Goal: Task Accomplishment & Management: Use online tool/utility

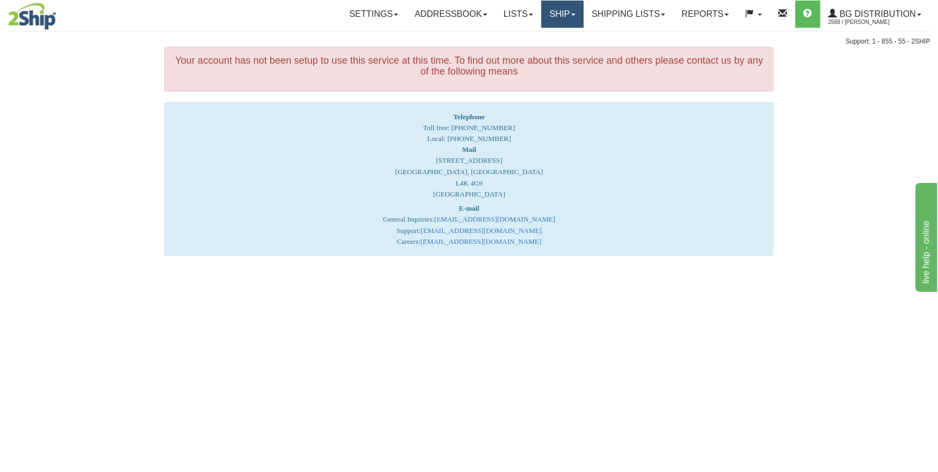
click at [554, 11] on link "Ship" at bounding box center [562, 14] width 42 height 27
click at [538, 41] on span "Ship Screen" at bounding box center [528, 38] width 41 height 9
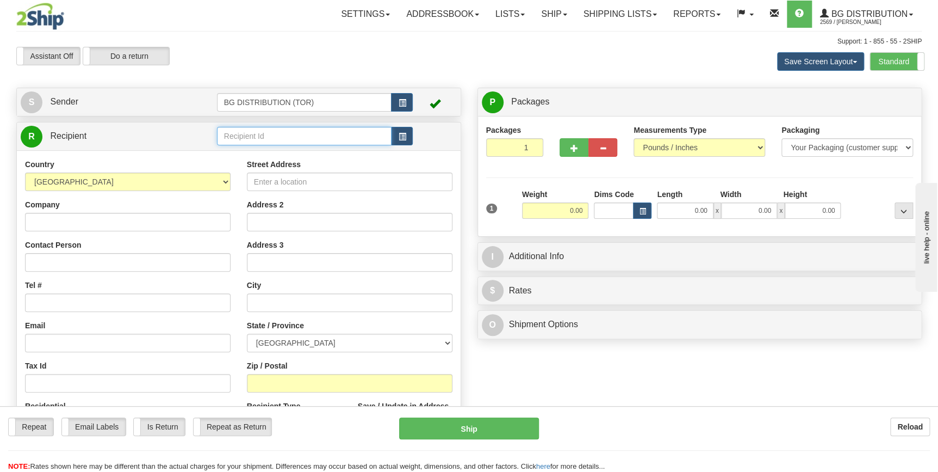
click at [261, 138] on input "text" at bounding box center [304, 136] width 175 height 18
click at [251, 152] on div "60166" at bounding box center [302, 153] width 164 height 12
type input "60166"
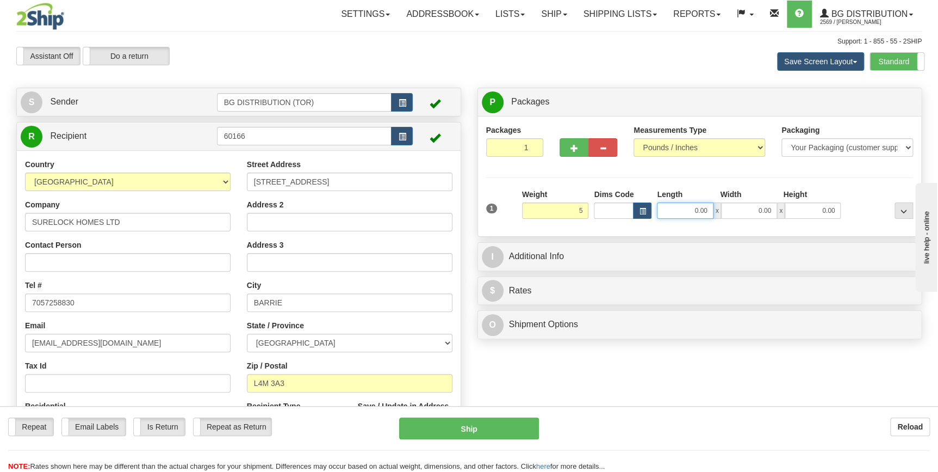
type input "5.00"
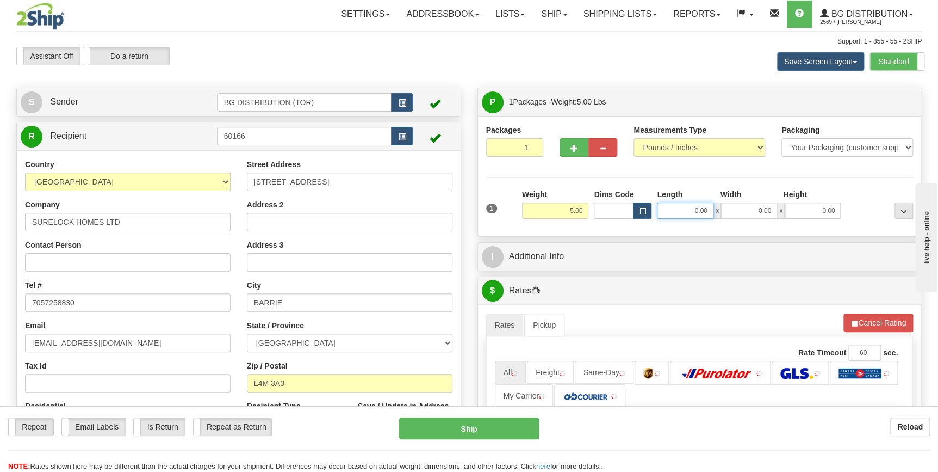
click at [696, 211] on input "0.00" at bounding box center [685, 210] width 56 height 16
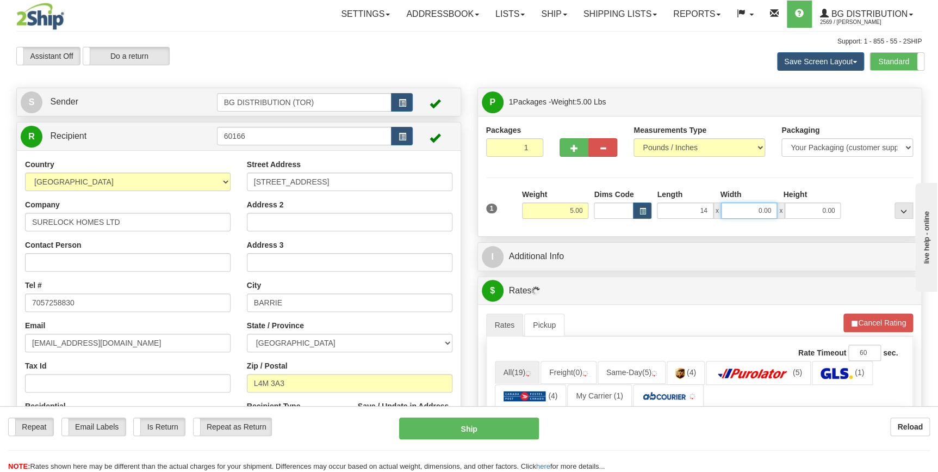
type input "14.00"
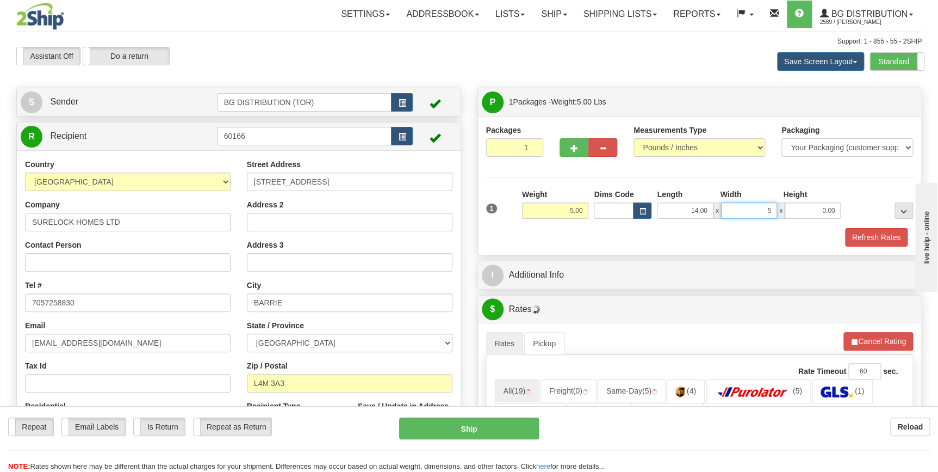
type input "5.00"
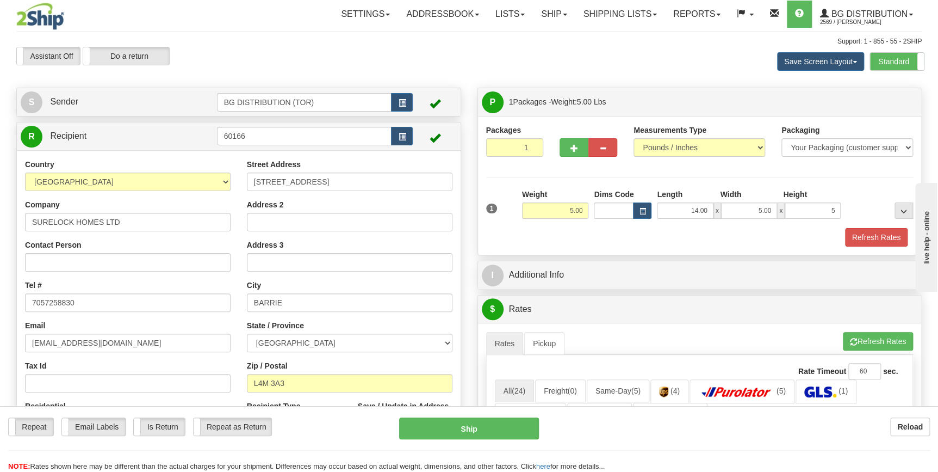
type input "5.00"
click at [631, 232] on div "Refresh Rates" at bounding box center [700, 237] width 433 height 18
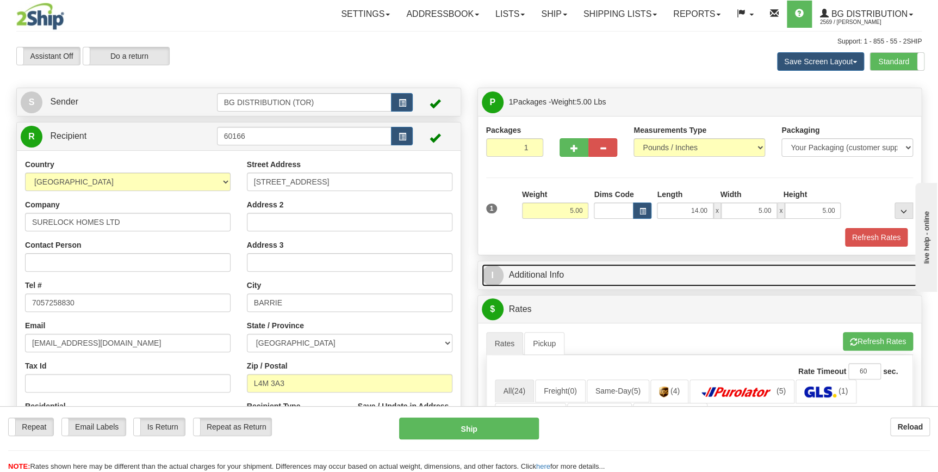
click at [567, 270] on link "I Additional Info" at bounding box center [700, 275] width 436 height 22
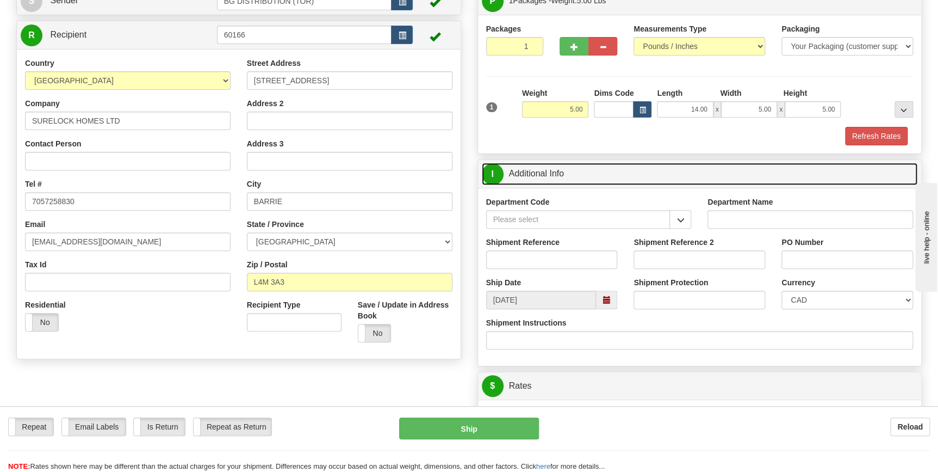
scroll to position [148, 0]
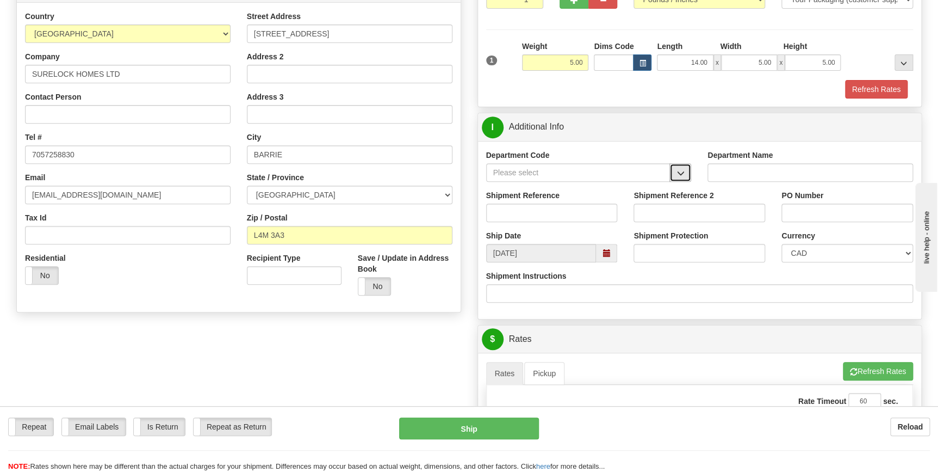
click at [680, 174] on span "button" at bounding box center [681, 173] width 8 height 7
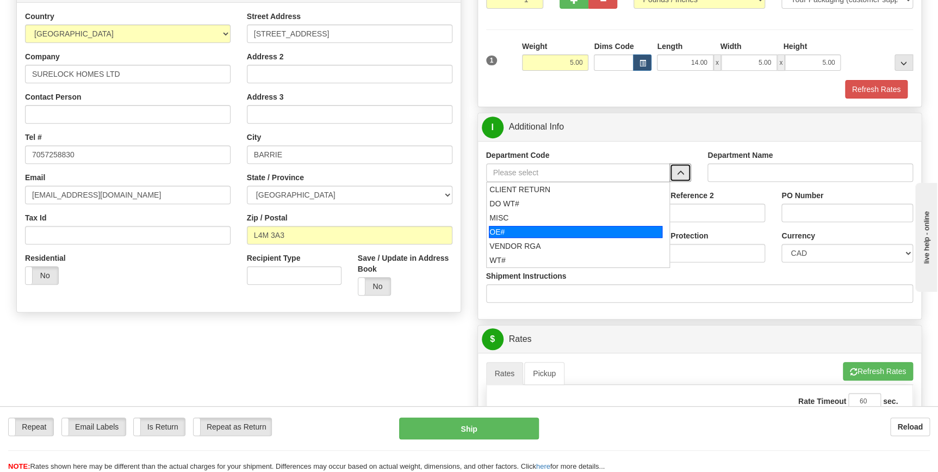
click at [541, 233] on div "OE#" at bounding box center [576, 232] width 174 height 12
type input "OE#"
type input "ORDERS"
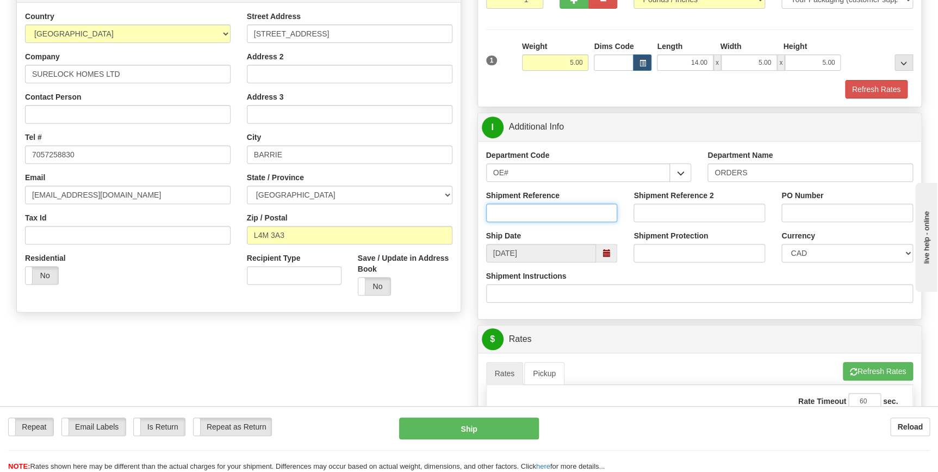
click at [553, 206] on input "Shipment Reference" at bounding box center [552, 212] width 132 height 18
type input "70186253-00"
click at [818, 205] on input "PO Number" at bounding box center [848, 212] width 132 height 18
type input "16877"
click at [777, 273] on div "Shipment Instructions" at bounding box center [700, 286] width 428 height 32
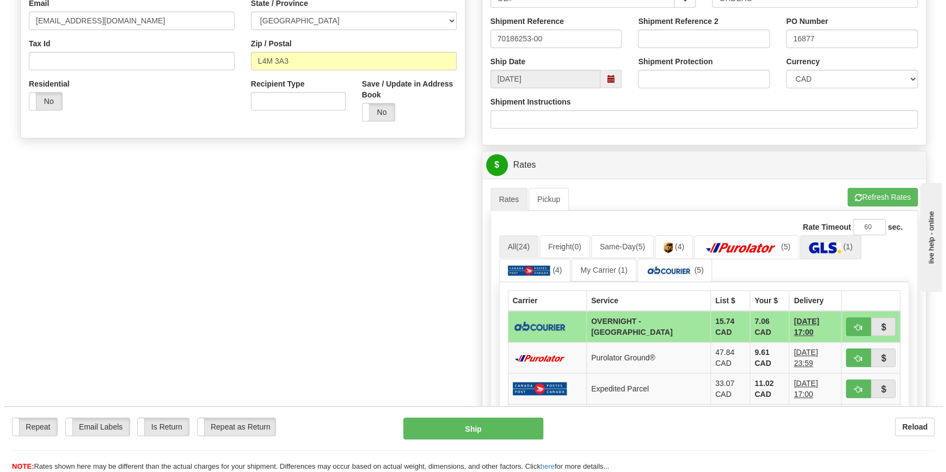
scroll to position [346, 0]
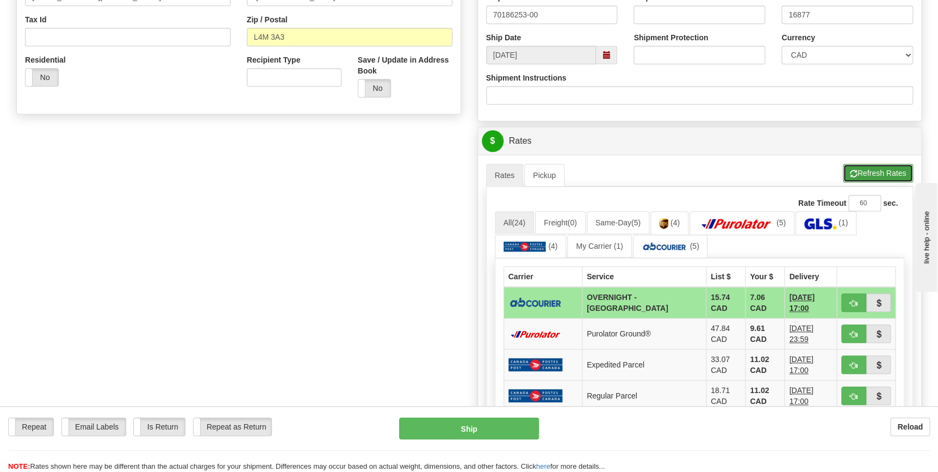
click at [861, 169] on button "Refresh Rates" at bounding box center [878, 173] width 70 height 18
click at [851, 301] on span "button" at bounding box center [854, 303] width 8 height 7
type input "4"
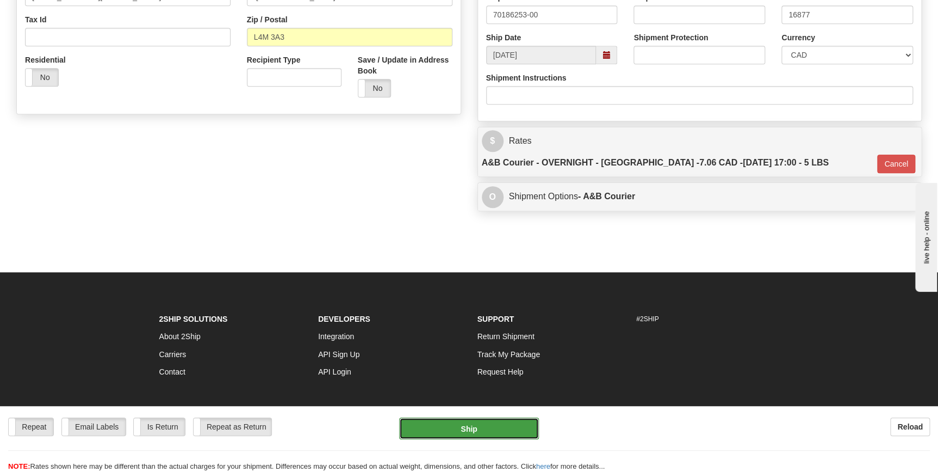
click at [478, 425] on button "Ship" at bounding box center [469, 428] width 140 height 22
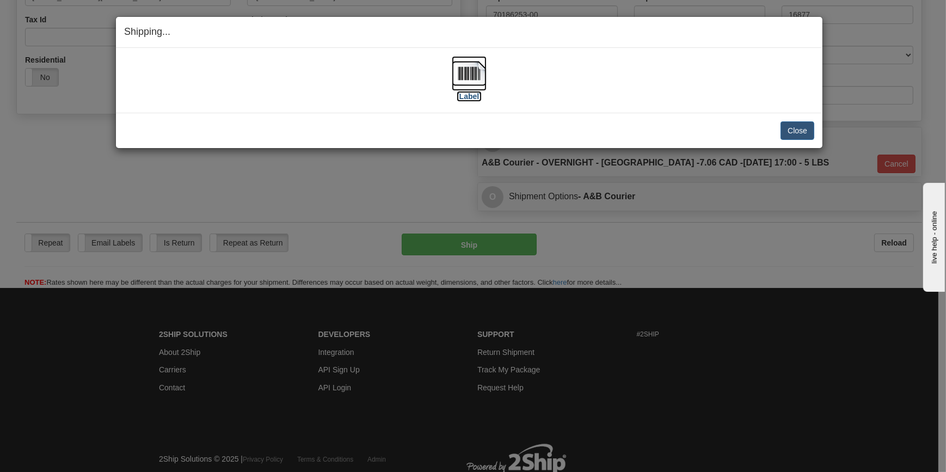
click at [466, 86] on img at bounding box center [469, 73] width 35 height 35
click at [795, 130] on button "Close" at bounding box center [797, 130] width 34 height 18
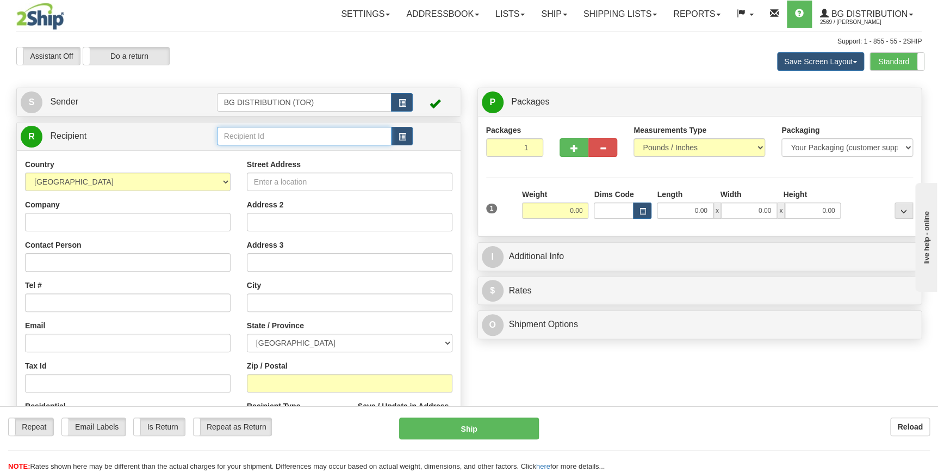
click at [248, 133] on input "text" at bounding box center [304, 136] width 175 height 18
click at [251, 153] on div "60048" at bounding box center [302, 153] width 164 height 12
type input "60048"
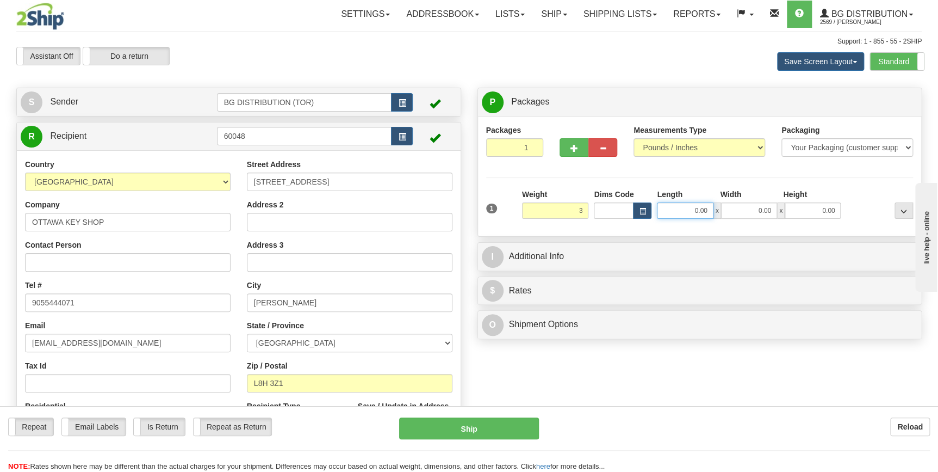
type input "3.00"
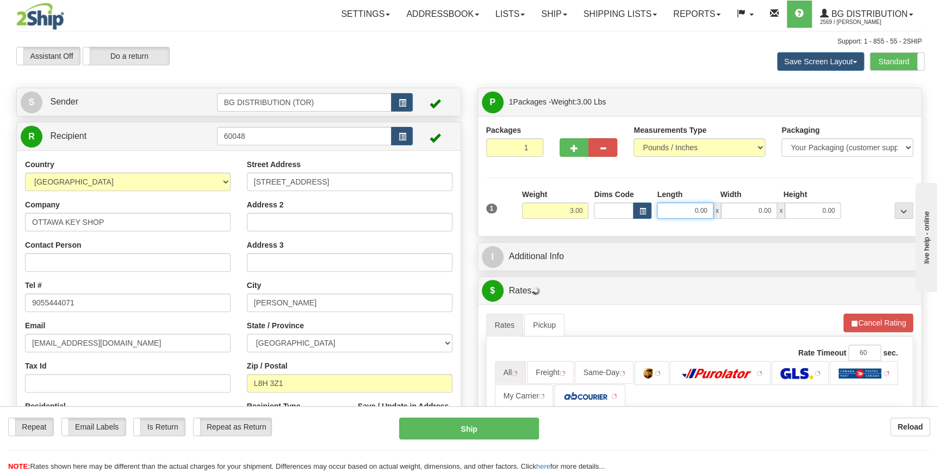
click at [701, 207] on input "0.00" at bounding box center [685, 210] width 56 height 16
click at [701, 207] on input "Length" at bounding box center [685, 210] width 56 height 16
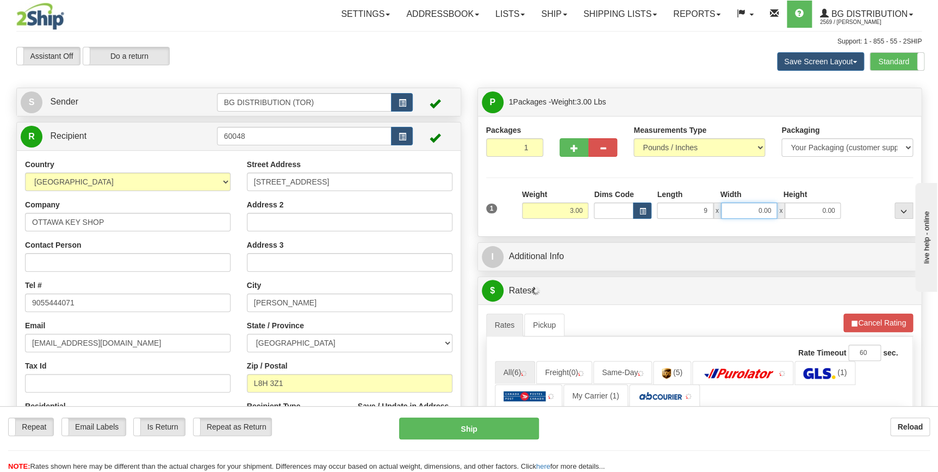
type input "9.00"
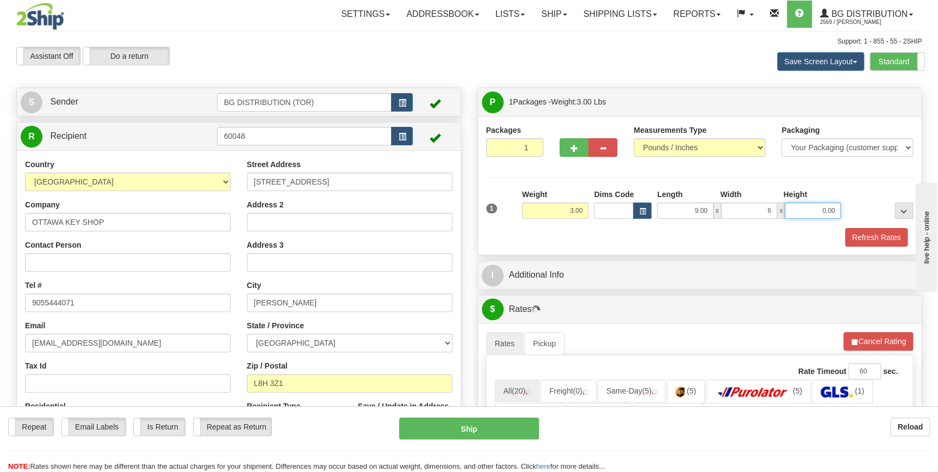
type input "6.00"
type input "5.00"
click at [641, 236] on div "Refresh Rates" at bounding box center [700, 237] width 433 height 18
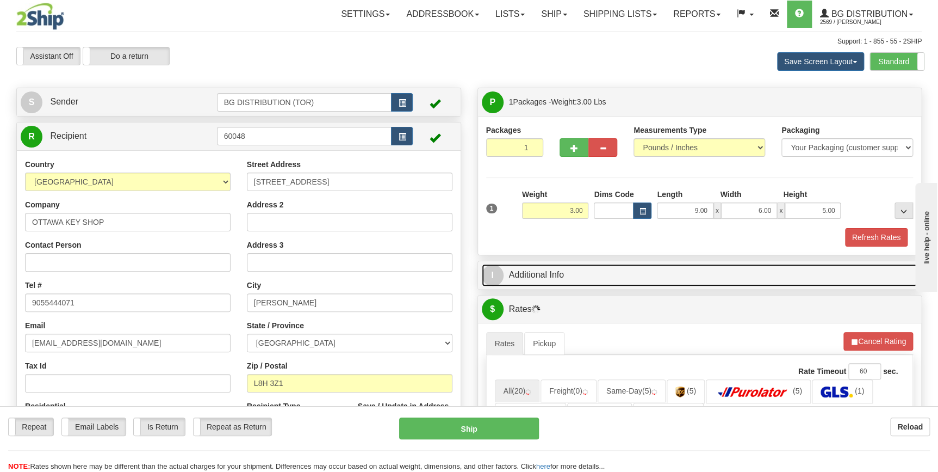
click at [621, 275] on link "I Additional Info" at bounding box center [700, 275] width 436 height 22
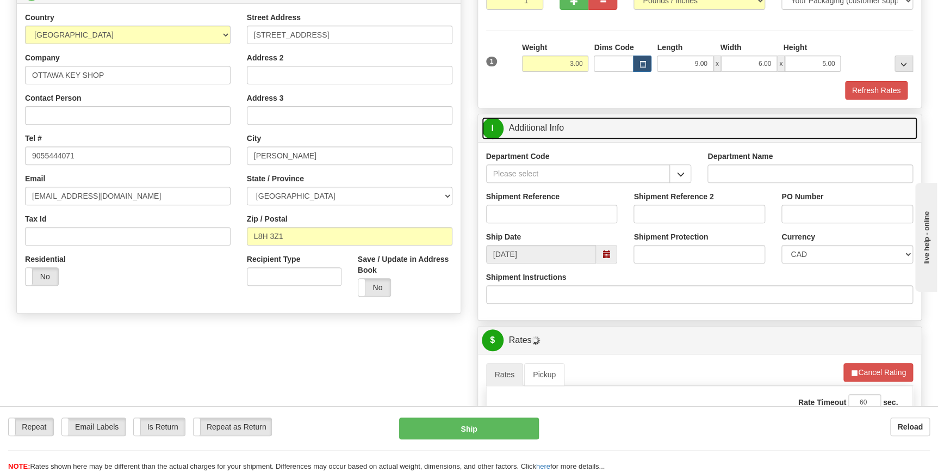
scroll to position [148, 0]
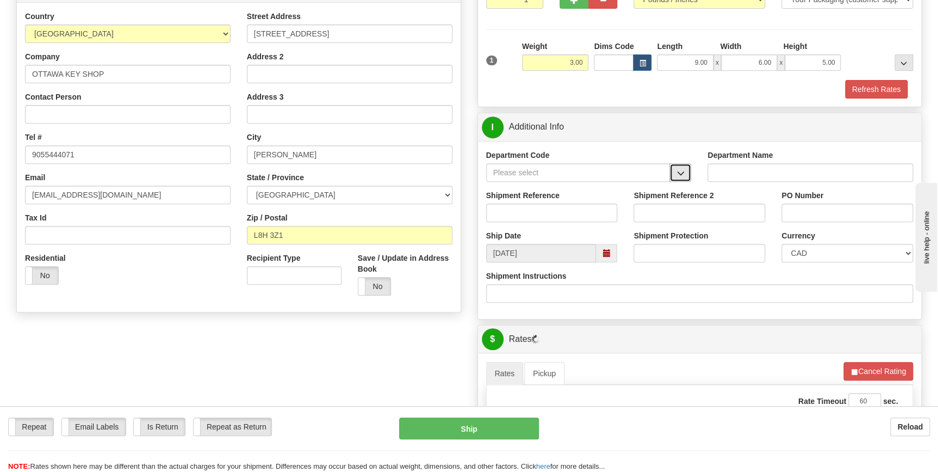
click at [683, 173] on span "button" at bounding box center [681, 173] width 8 height 7
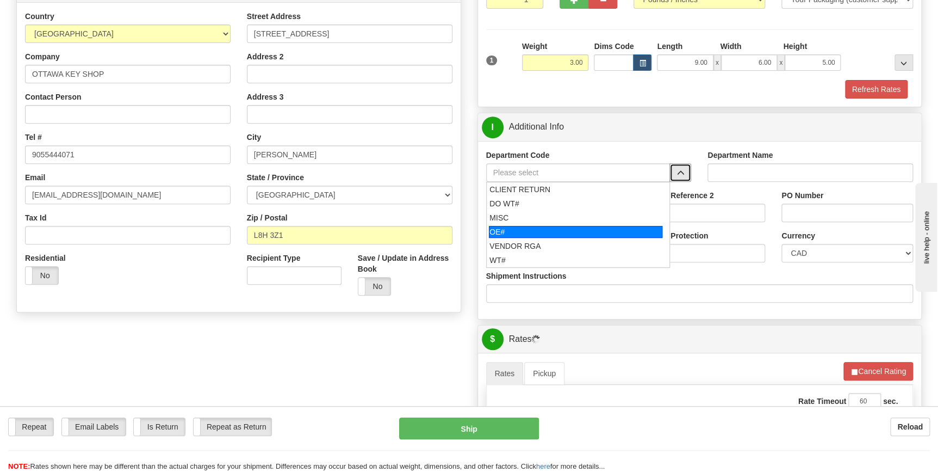
click at [554, 229] on div "OE#" at bounding box center [576, 232] width 174 height 12
type input "OE#"
type input "ORDERS"
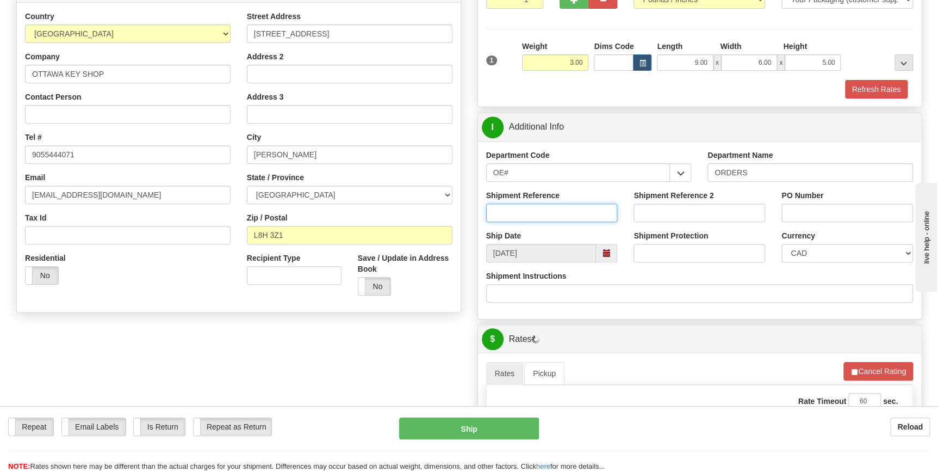
click at [532, 212] on input "Shipment Reference" at bounding box center [552, 212] width 132 height 18
type input "70183736-00"
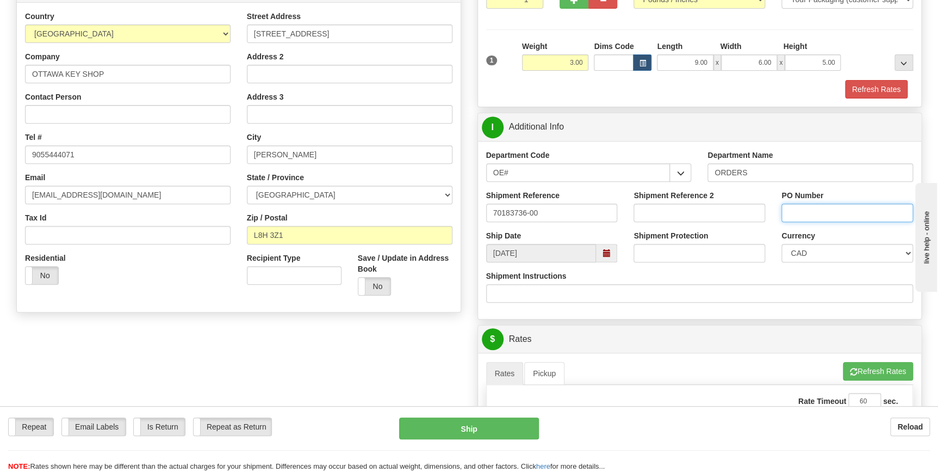
click at [842, 218] on input "PO Number" at bounding box center [848, 212] width 132 height 18
type input "s"
click at [831, 212] on input "SM090525-stock" at bounding box center [848, 212] width 132 height 18
type input "SM090525-Stock"
click at [713, 308] on div "Shipment Instructions" at bounding box center [700, 290] width 444 height 40
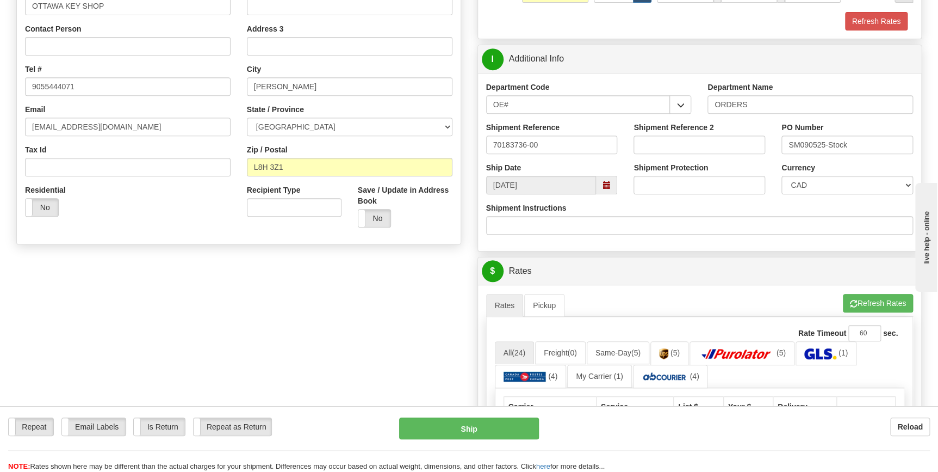
scroll to position [197, 0]
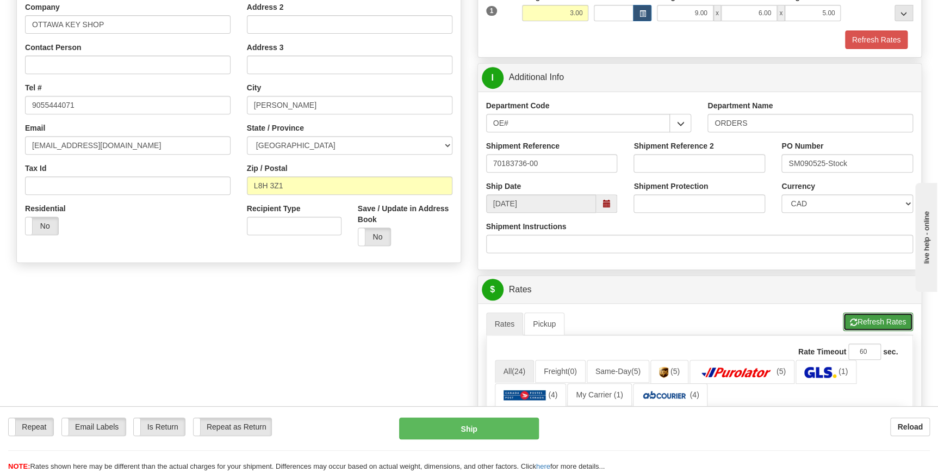
click at [874, 321] on button "Refresh Rates" at bounding box center [878, 321] width 70 height 18
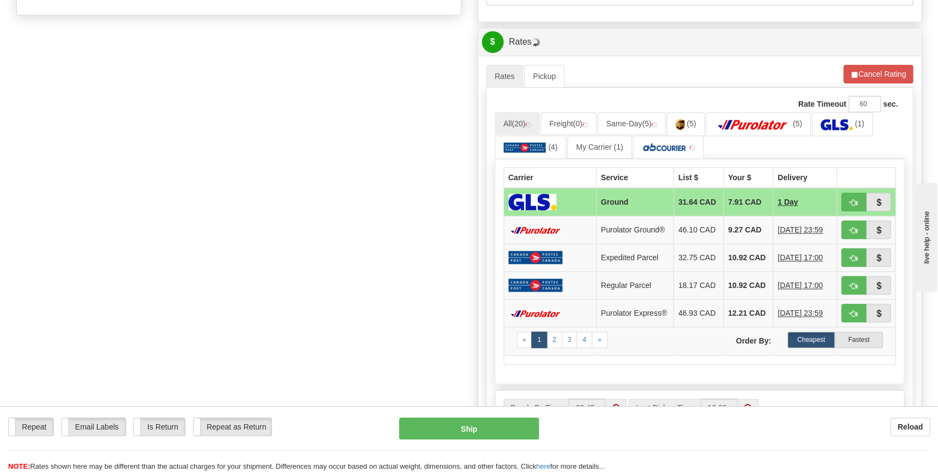
scroll to position [495, 0]
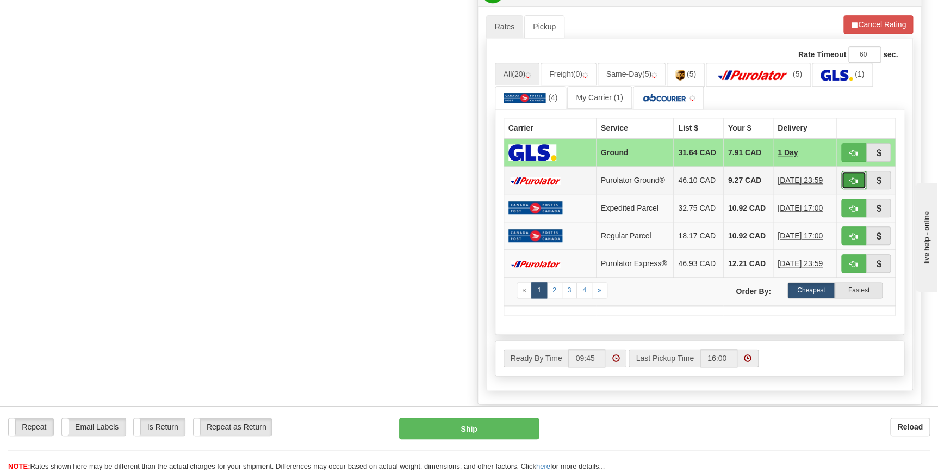
click at [851, 180] on span "button" at bounding box center [854, 180] width 8 height 7
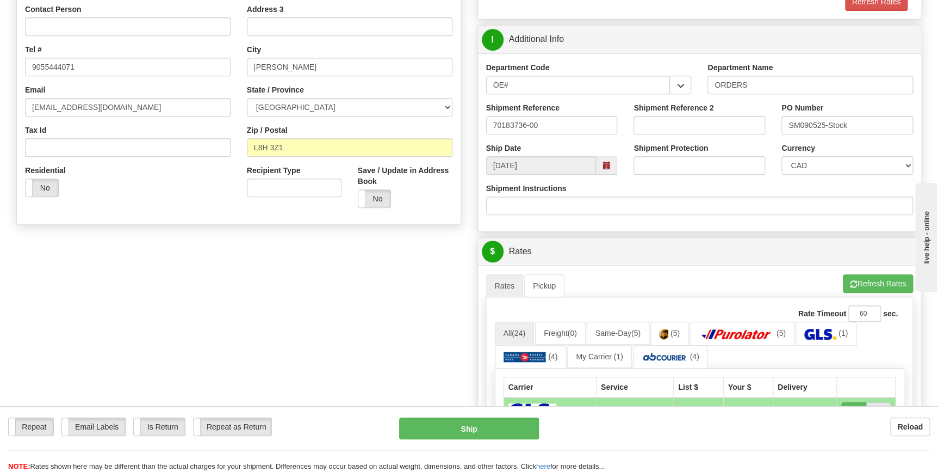
scroll to position [297, 0]
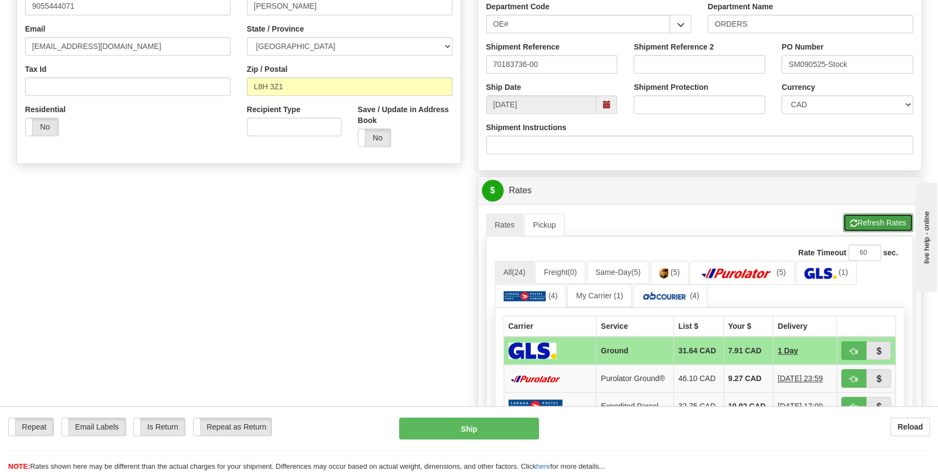
click at [876, 221] on button "Refresh Rates" at bounding box center [878, 222] width 70 height 18
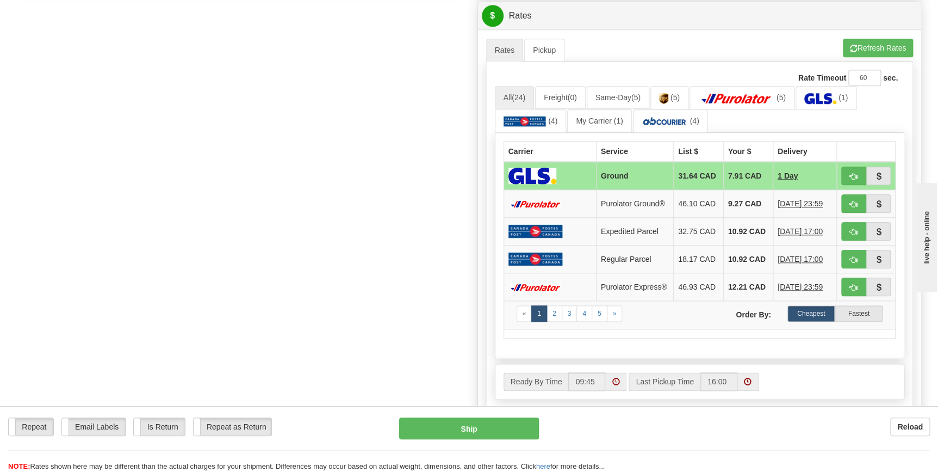
scroll to position [495, 0]
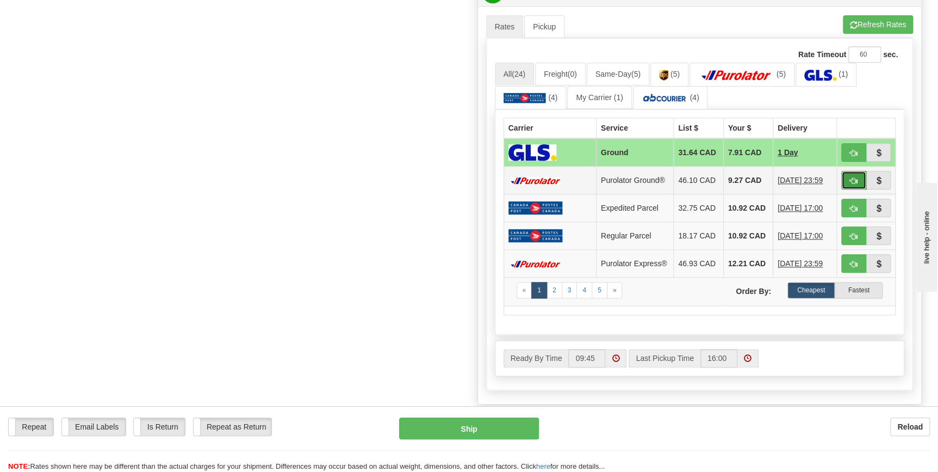
click at [855, 177] on span "button" at bounding box center [854, 180] width 8 height 7
type input "260"
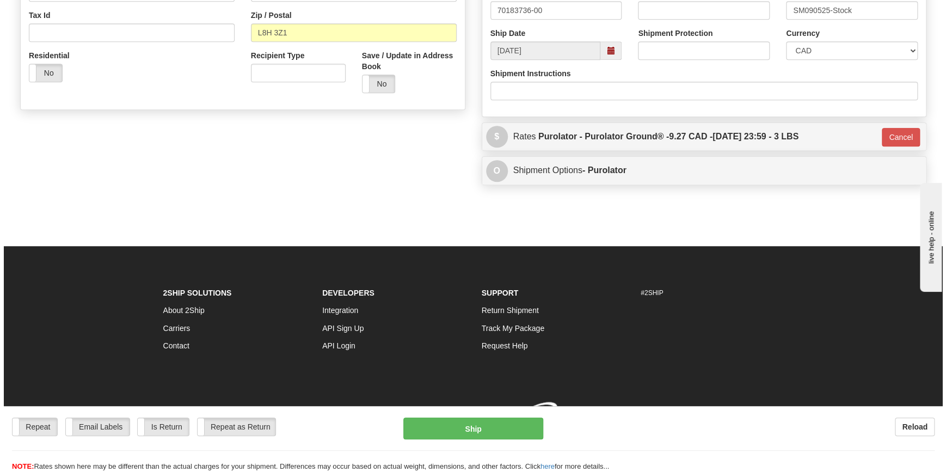
scroll to position [365, 0]
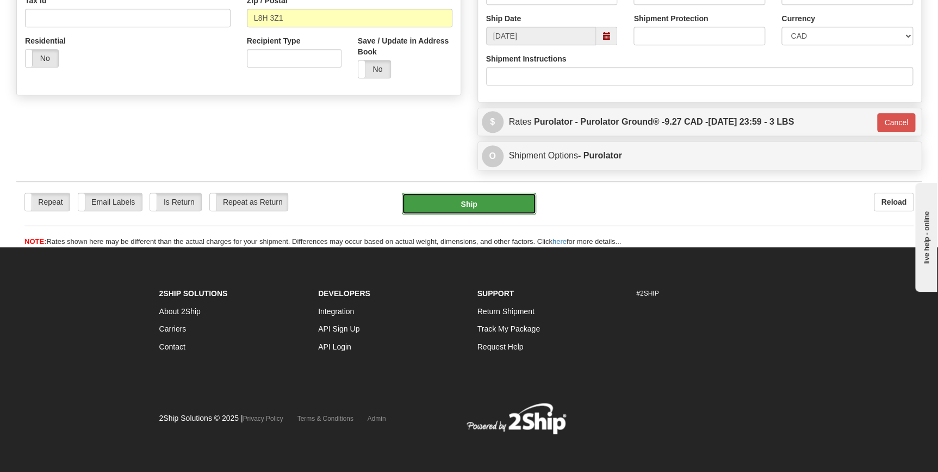
click at [476, 207] on button "Ship" at bounding box center [469, 204] width 134 height 22
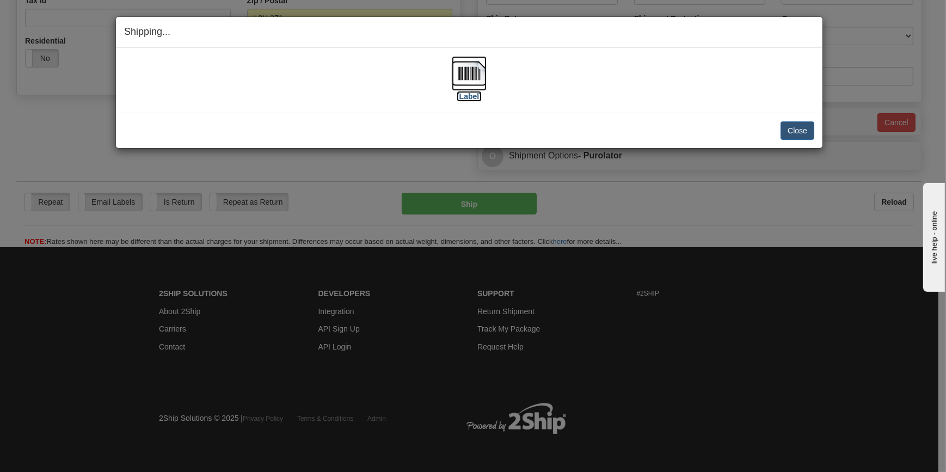
click at [473, 80] on img at bounding box center [469, 73] width 35 height 35
click at [800, 135] on button "Close" at bounding box center [797, 130] width 34 height 18
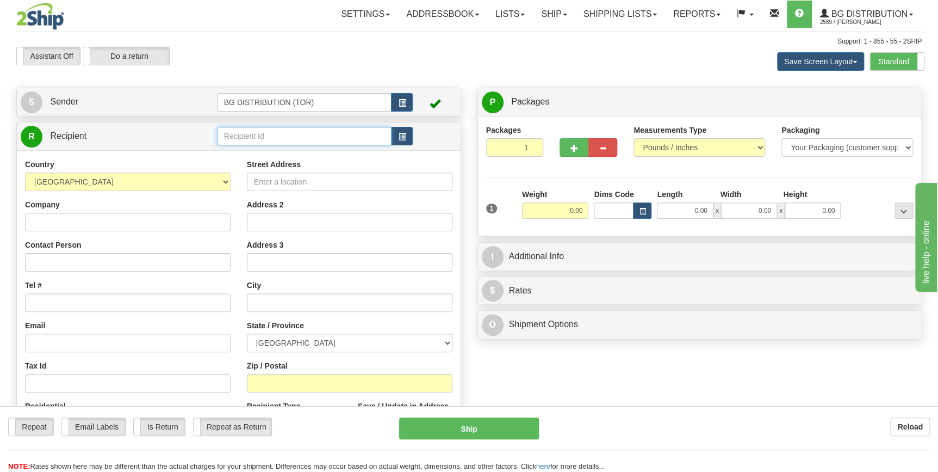
click at [277, 131] on input "text" at bounding box center [304, 136] width 175 height 18
click at [249, 148] on div "60057" at bounding box center [302, 153] width 164 height 12
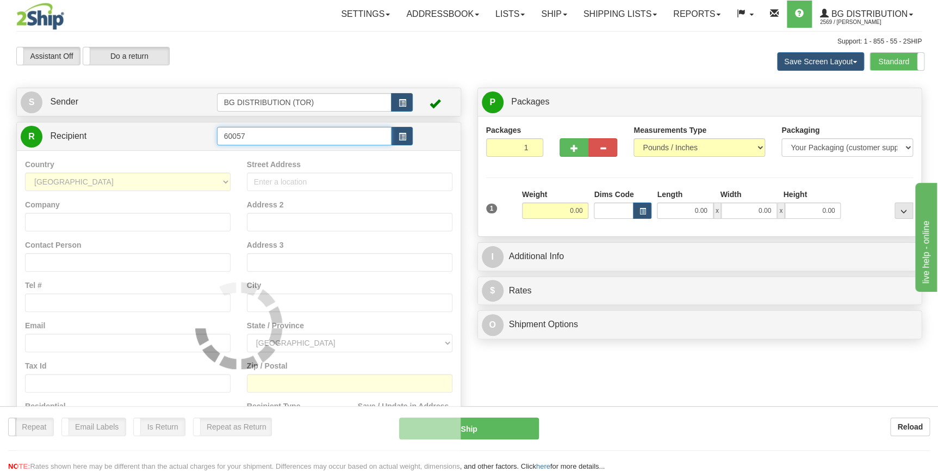
type input "60057"
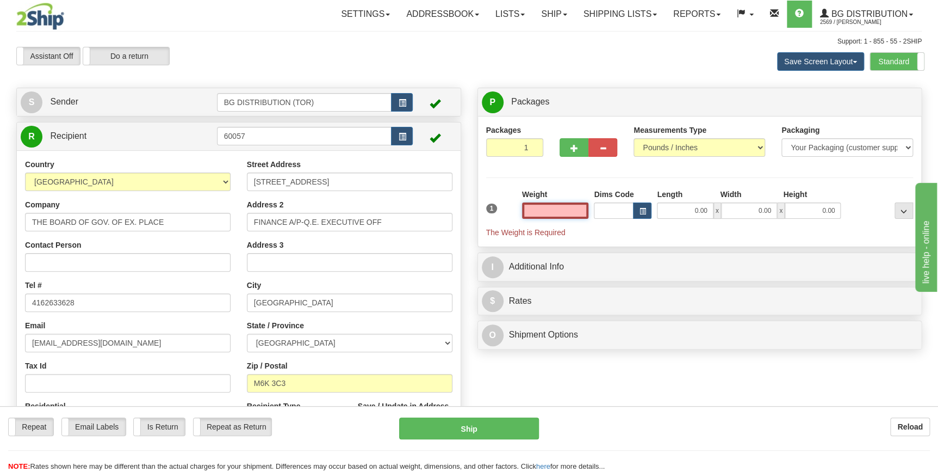
click at [567, 209] on input "text" at bounding box center [555, 210] width 67 height 16
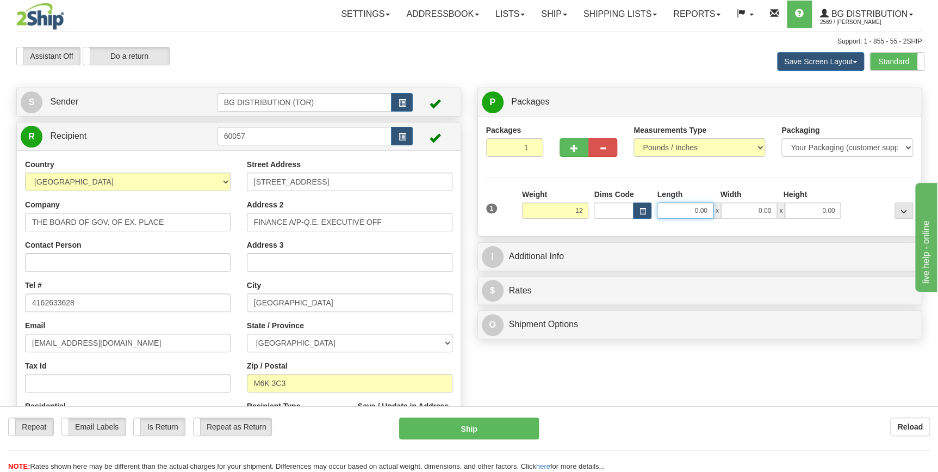
type input "12.00"
click at [699, 206] on input "0.00" at bounding box center [685, 210] width 56 height 16
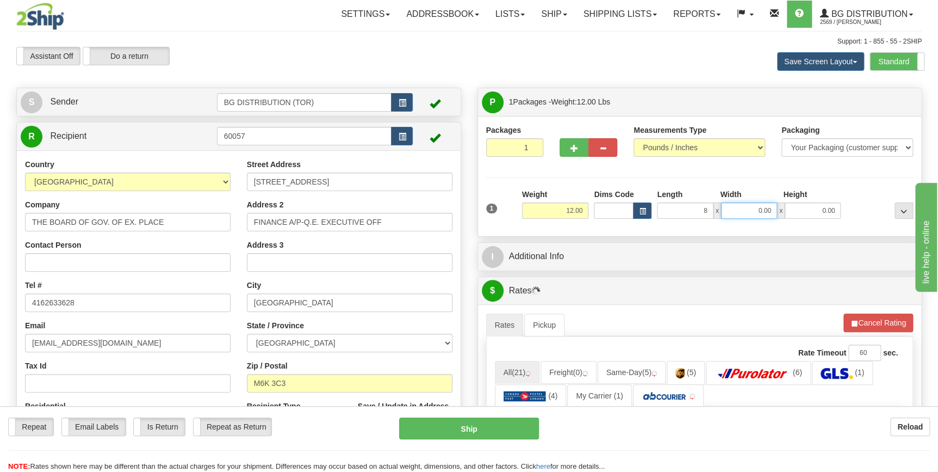
type input "8.00"
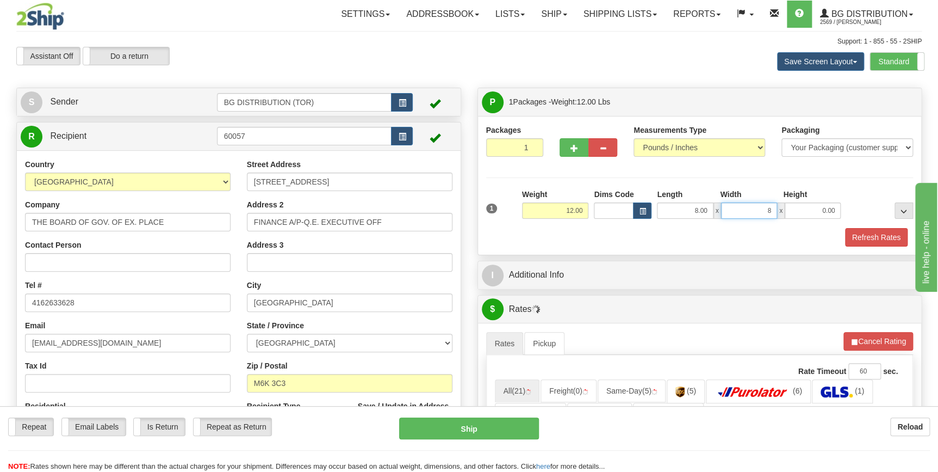
type input "8.00"
click at [641, 243] on div "Refresh Rates" at bounding box center [700, 237] width 433 height 18
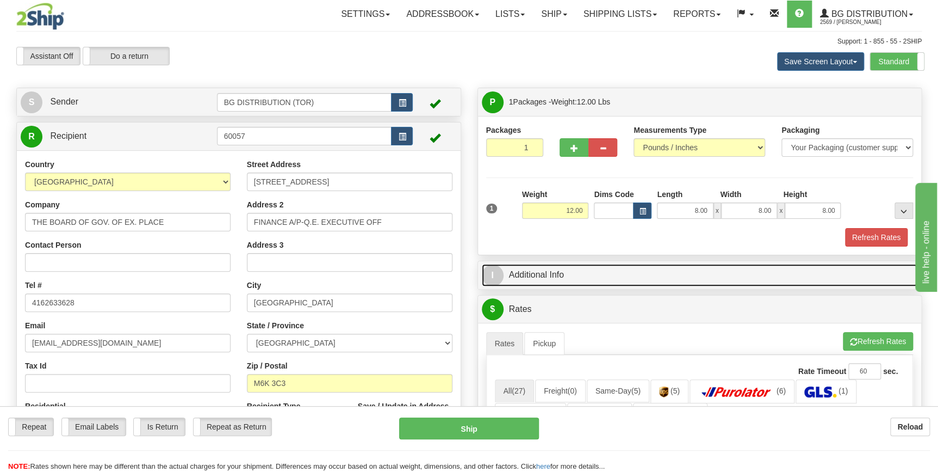
click at [598, 277] on link "I Additional Info" at bounding box center [700, 275] width 436 height 22
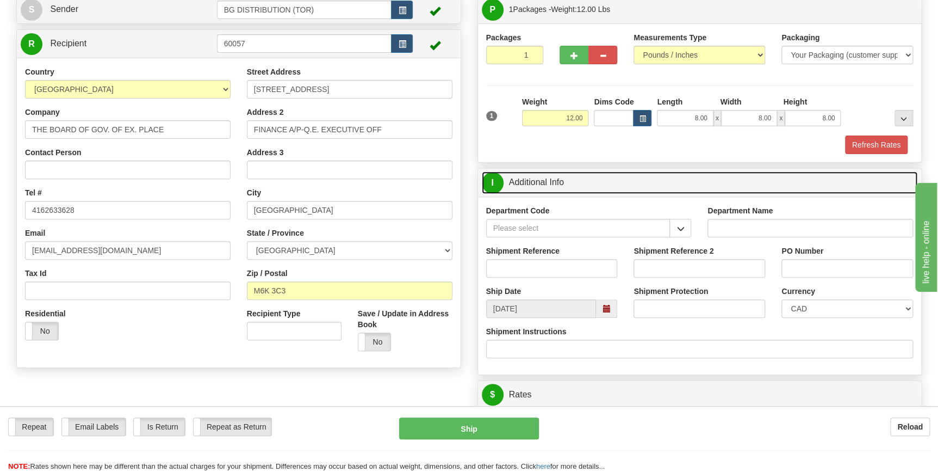
scroll to position [98, 0]
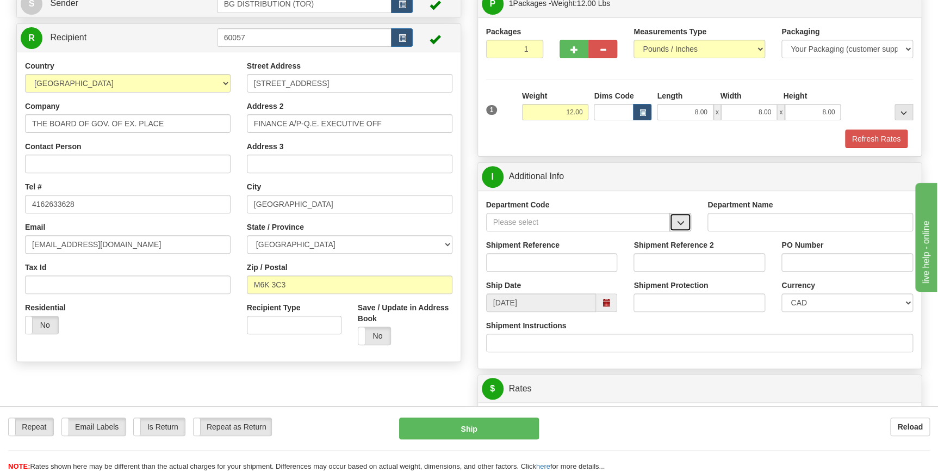
click at [678, 220] on span "button" at bounding box center [681, 222] width 8 height 7
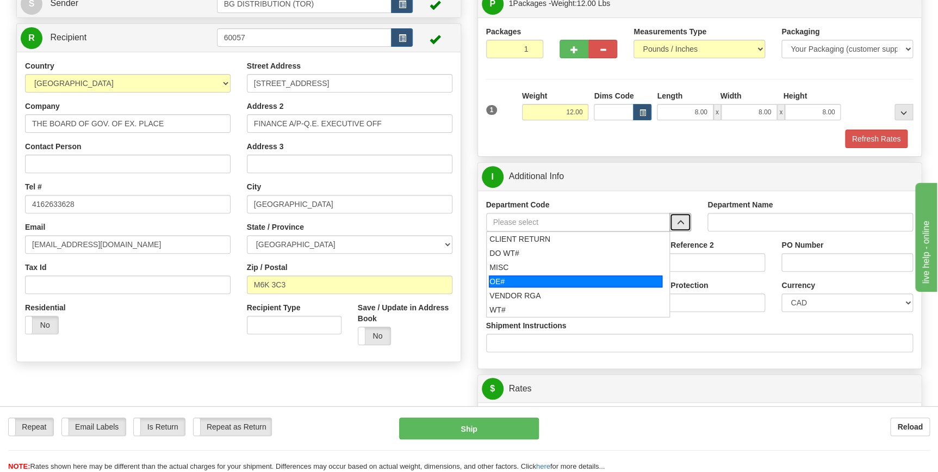
click at [540, 282] on div "OE#" at bounding box center [576, 281] width 174 height 12
type input "OE#"
type input "ORDERS"
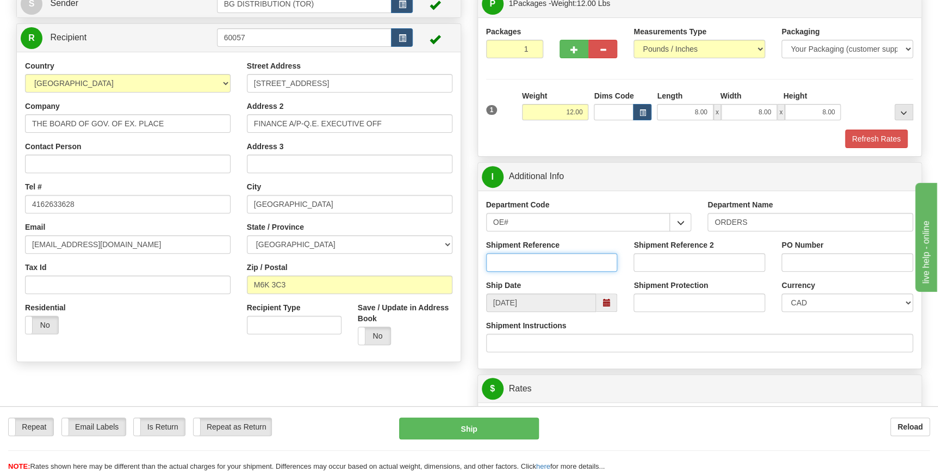
click at [597, 261] on input "Shipment Reference" at bounding box center [552, 262] width 132 height 18
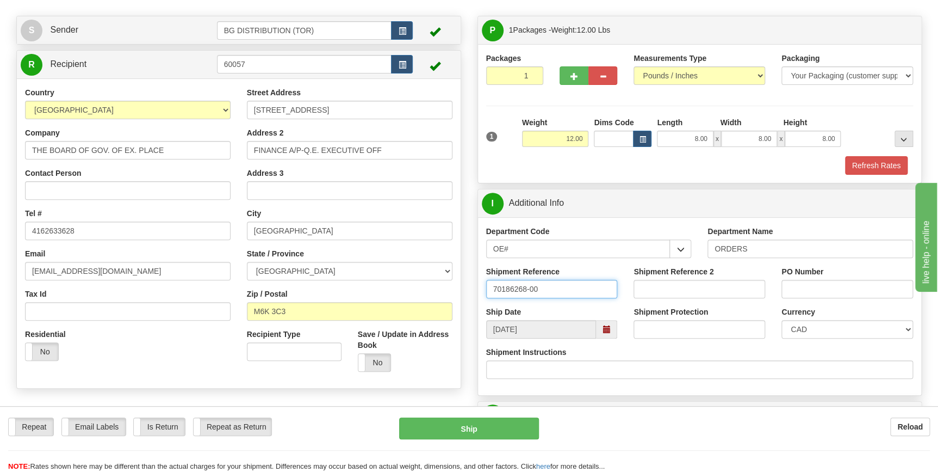
scroll to position [49, 0]
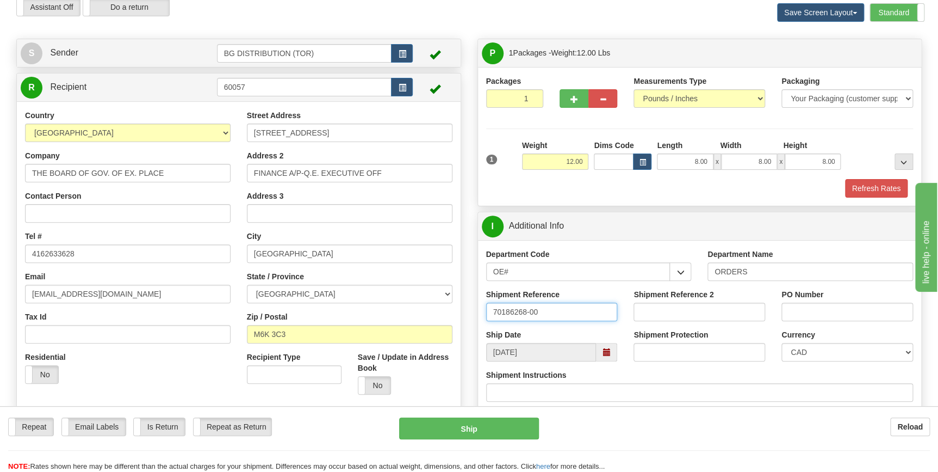
type input "70186268-00"
click at [800, 307] on input "PO Number" at bounding box center [848, 311] width 132 height 18
type input "PO001186"
click at [849, 287] on div "Department Name ORDERS" at bounding box center [811, 269] width 222 height 40
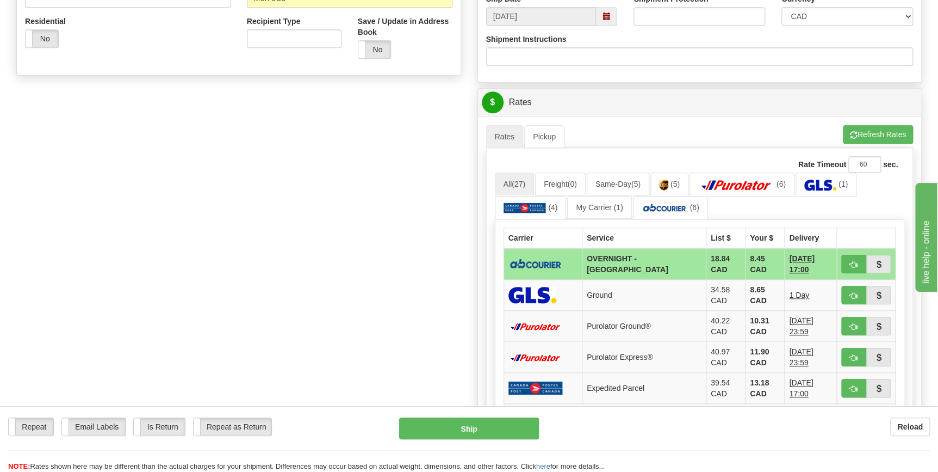
scroll to position [396, 0]
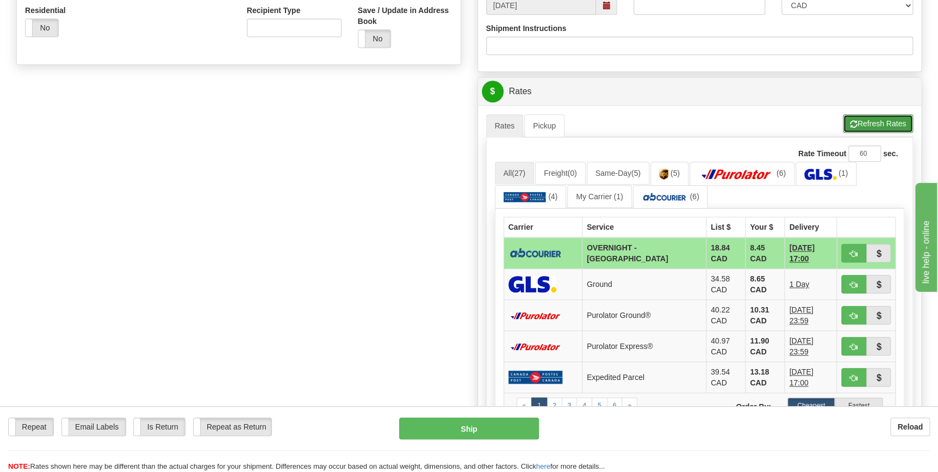
click at [870, 119] on button "Refresh Rates" at bounding box center [878, 123] width 70 height 18
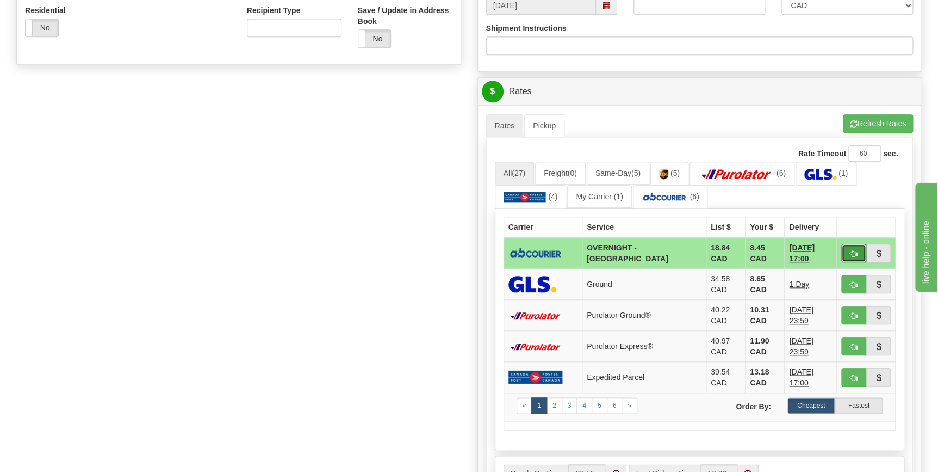
click at [851, 253] on span "button" at bounding box center [854, 253] width 8 height 7
type input "4"
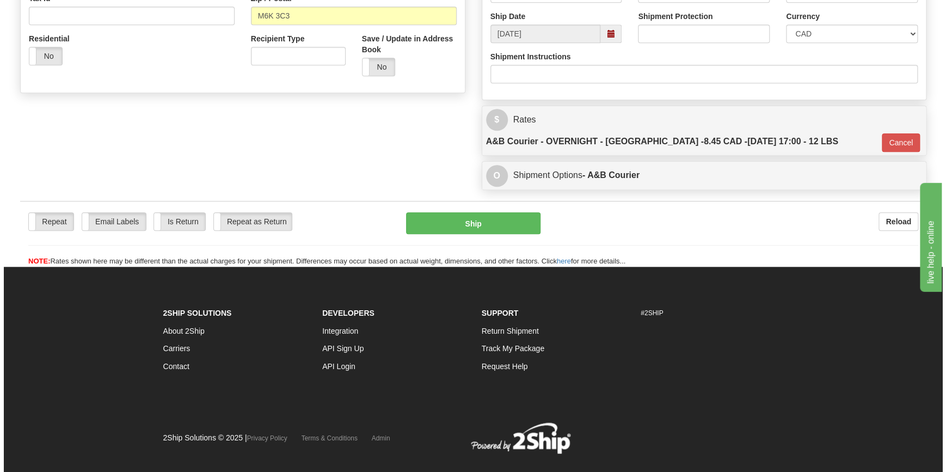
scroll to position [365, 0]
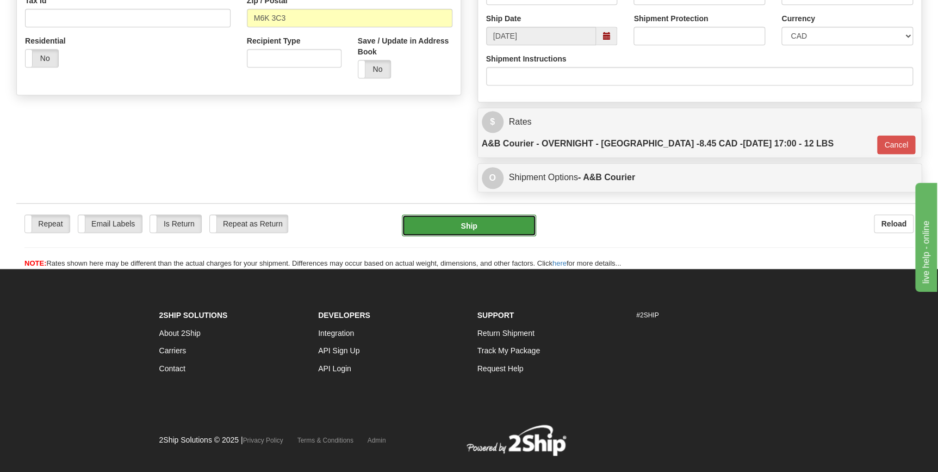
click at [475, 214] on button "Ship" at bounding box center [469, 225] width 134 height 22
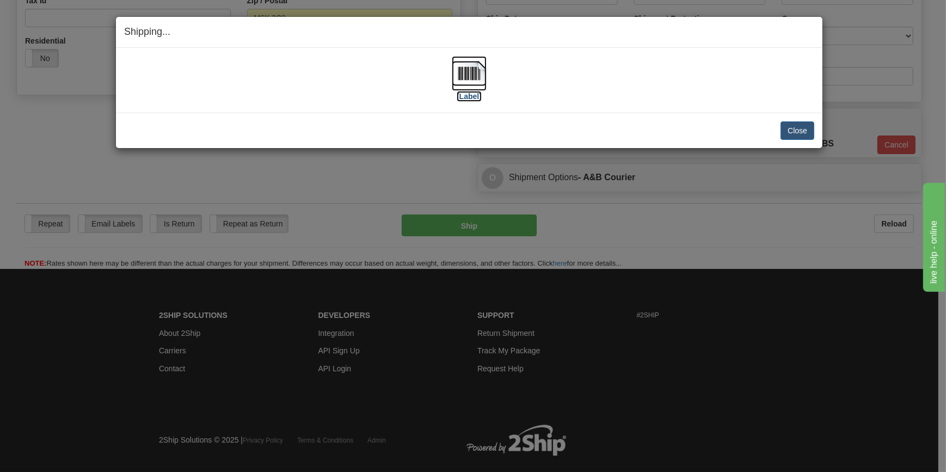
click at [468, 76] on img at bounding box center [469, 73] width 35 height 35
click at [794, 132] on button "Close" at bounding box center [797, 130] width 34 height 18
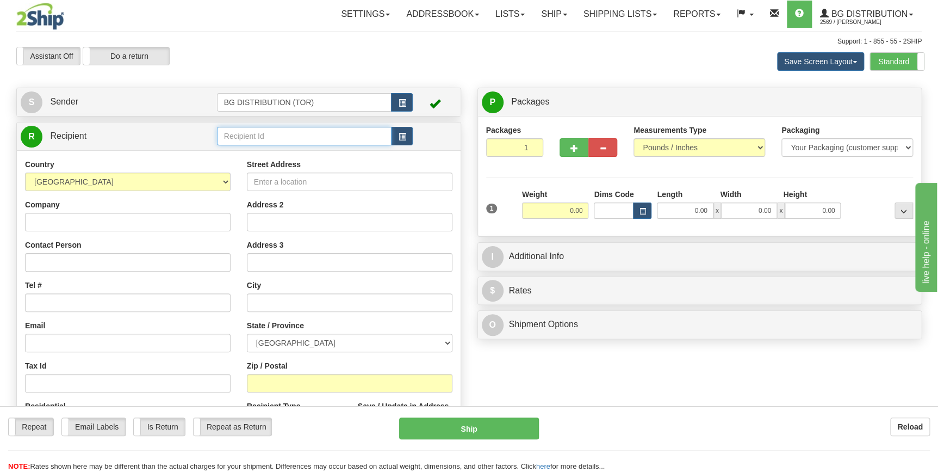
click at [243, 135] on input "text" at bounding box center [304, 136] width 175 height 18
click at [242, 153] on div "60230" at bounding box center [302, 153] width 164 height 12
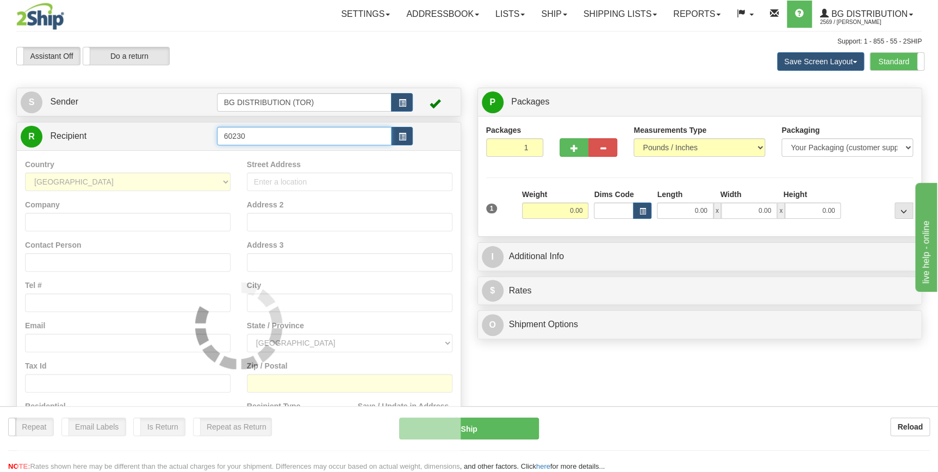
type input "60230"
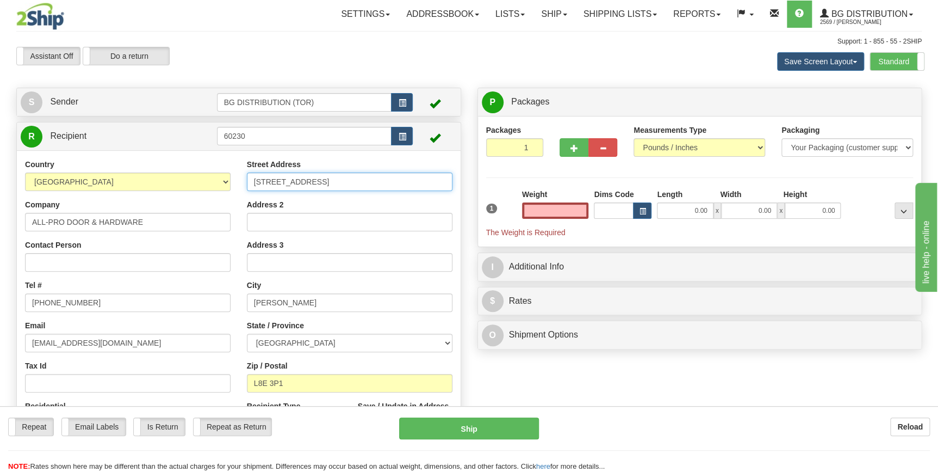
type input "0.00"
click at [291, 185] on input "[STREET_ADDRESS]" at bounding box center [350, 181] width 206 height 18
type input "[STREET_ADDRESS]"
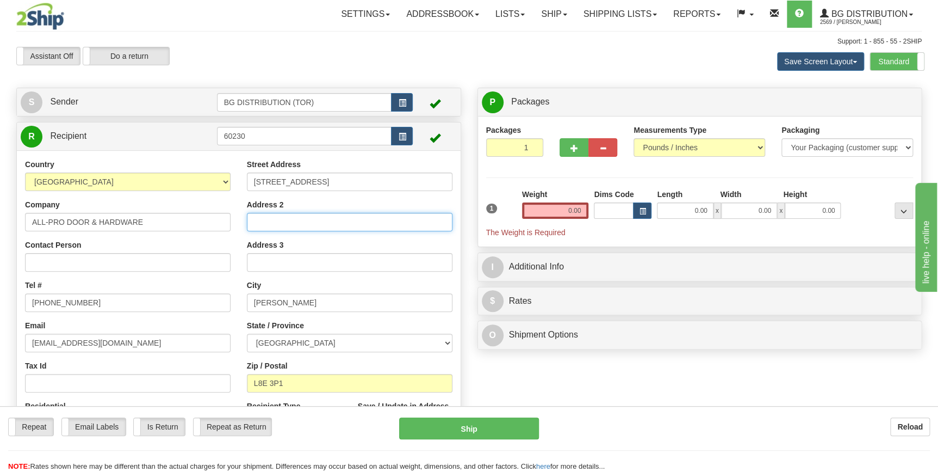
click at [261, 225] on input "Address 2" at bounding box center [350, 222] width 206 height 18
type input "UNIT A"
click at [321, 240] on div "Address 3" at bounding box center [350, 255] width 206 height 32
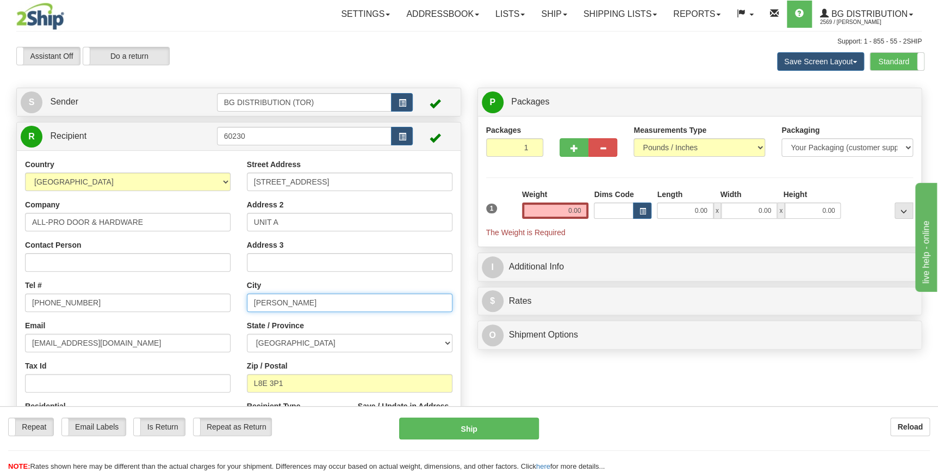
click at [313, 300] on input "HAMILTON" at bounding box center [350, 302] width 206 height 18
type input "HANNON"
click at [371, 320] on div "State / Province ALBERTA BRITISH COLUMBIA MANITOBA NEW BRUNSWICK NEWFOUNDLAND N…" at bounding box center [350, 336] width 206 height 32
click at [305, 380] on input "L8E 3P1" at bounding box center [350, 383] width 206 height 18
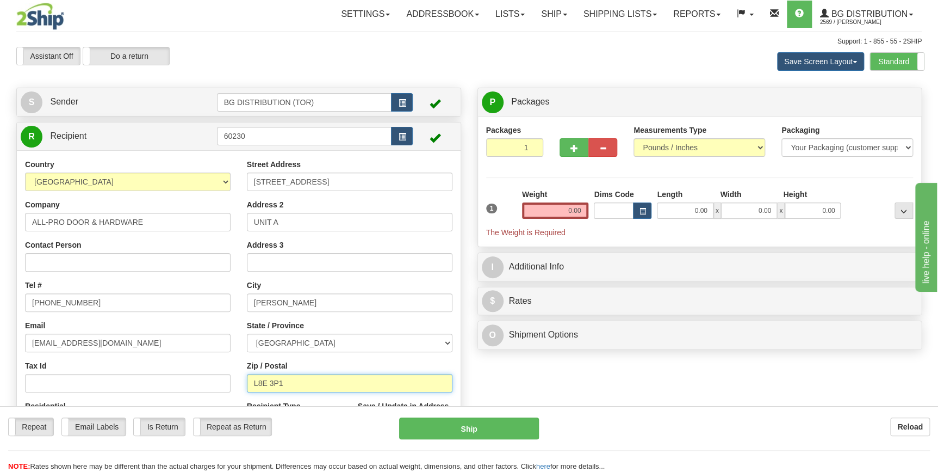
click at [305, 380] on input "L8E 3P1" at bounding box center [350, 383] width 206 height 18
type input "L0R1P0"
click at [495, 381] on div "Create a label for the return Create Pickup Without Label S" at bounding box center [469, 277] width 922 height 378
click at [570, 208] on input "0.00" at bounding box center [555, 210] width 67 height 16
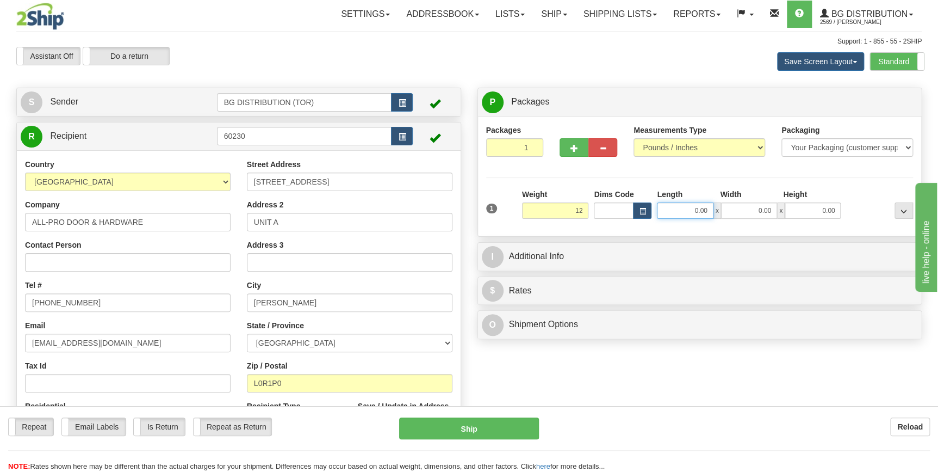
type input "12.00"
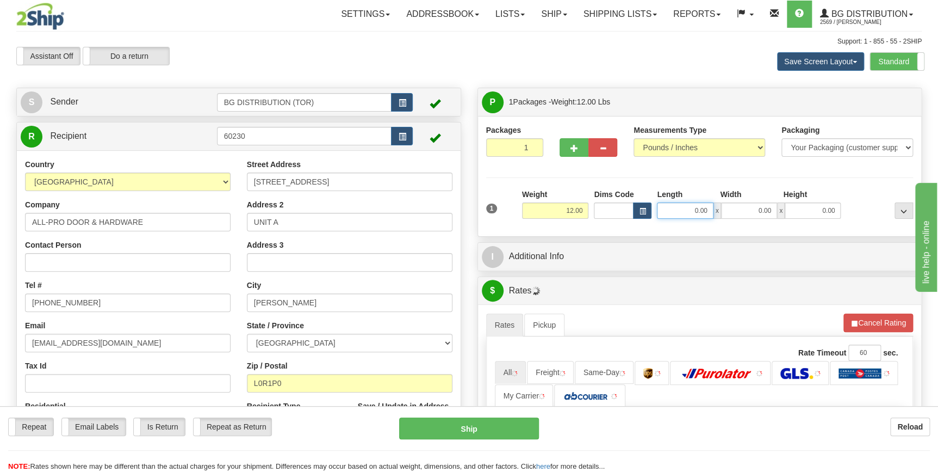
click at [699, 211] on input "0.00" at bounding box center [685, 210] width 56 height 16
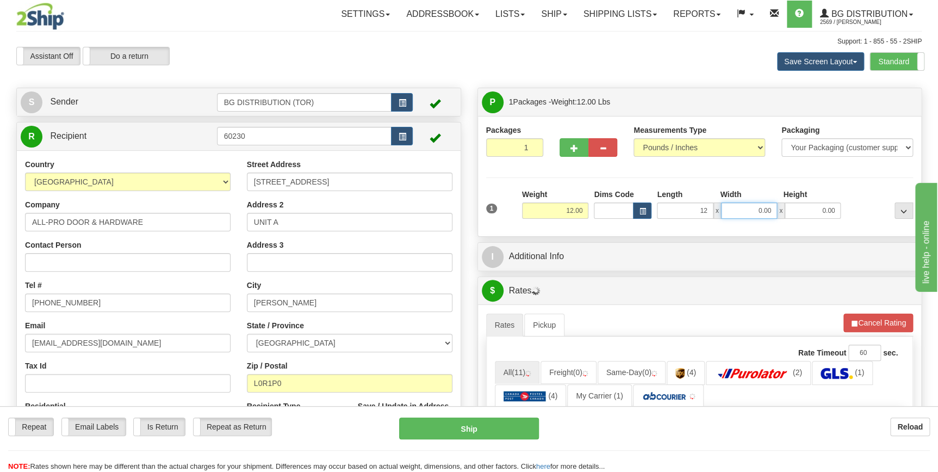
type input "12.00"
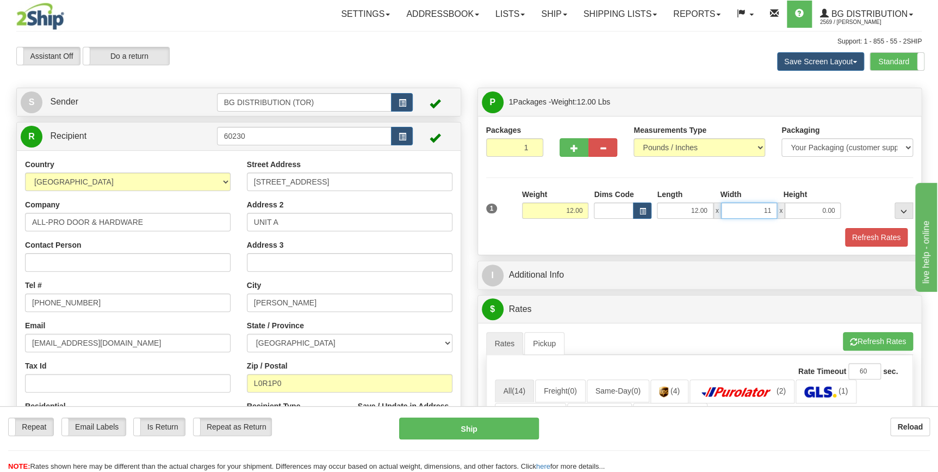
type input "11.00"
click at [623, 233] on div "Refresh Rates" at bounding box center [700, 237] width 433 height 18
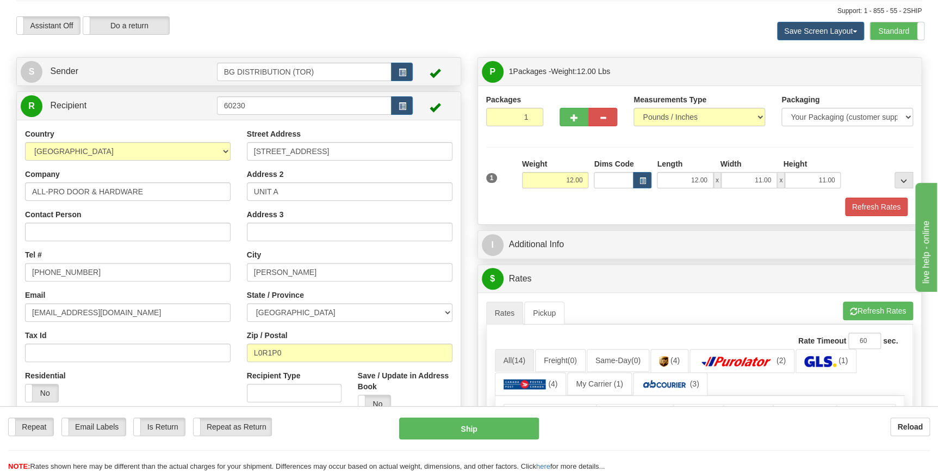
scroll to position [148, 0]
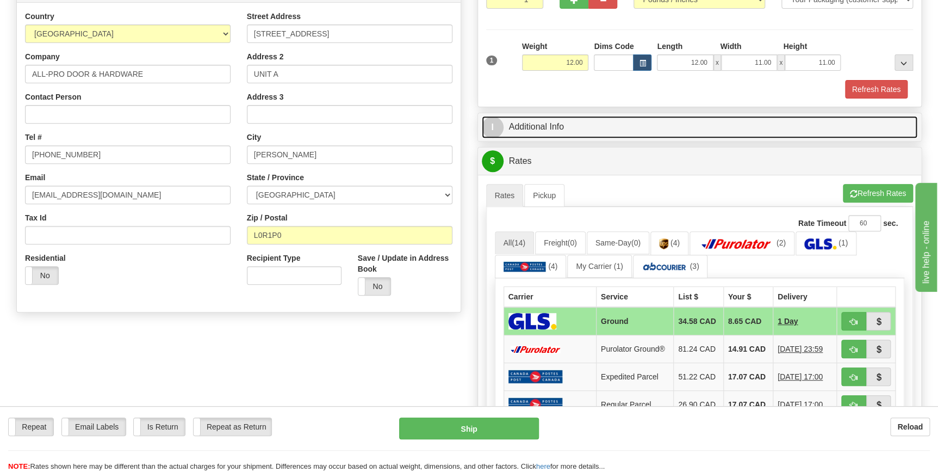
click at [589, 126] on link "I Additional Info" at bounding box center [700, 127] width 436 height 22
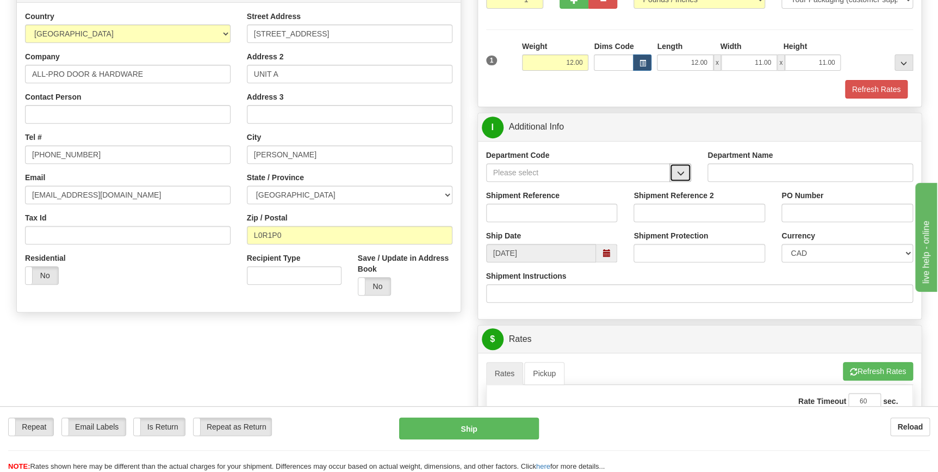
click at [685, 176] on button "button" at bounding box center [681, 172] width 22 height 18
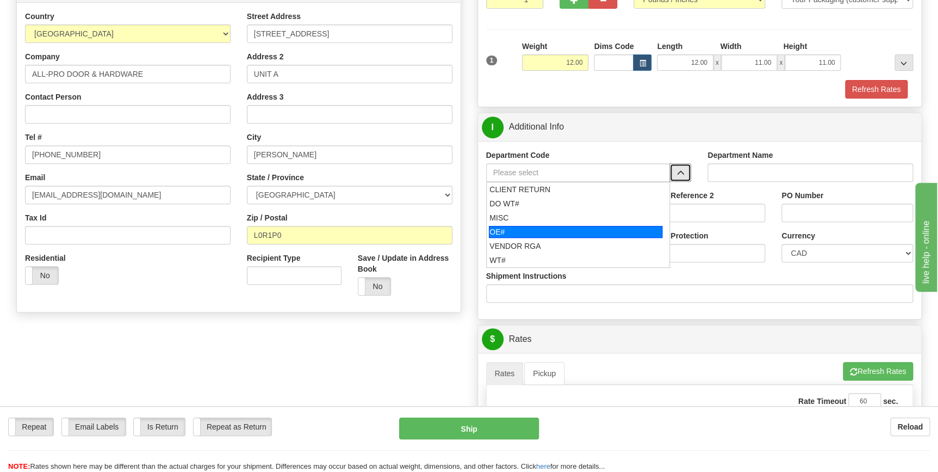
click at [557, 230] on div "OE#" at bounding box center [576, 232] width 174 height 12
type input "OE#"
type input "ORDERS"
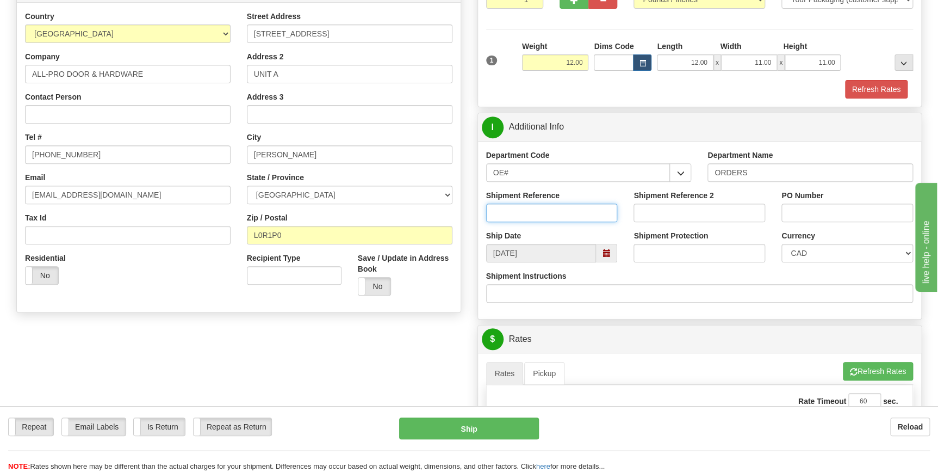
click at [559, 215] on input "Shipment Reference" at bounding box center [552, 212] width 132 height 18
type input "70186247-00"
click at [796, 212] on input "PO Number" at bounding box center [848, 212] width 132 height 18
type input "55818"
click at [768, 271] on div "Shipment Instructions" at bounding box center [700, 286] width 428 height 32
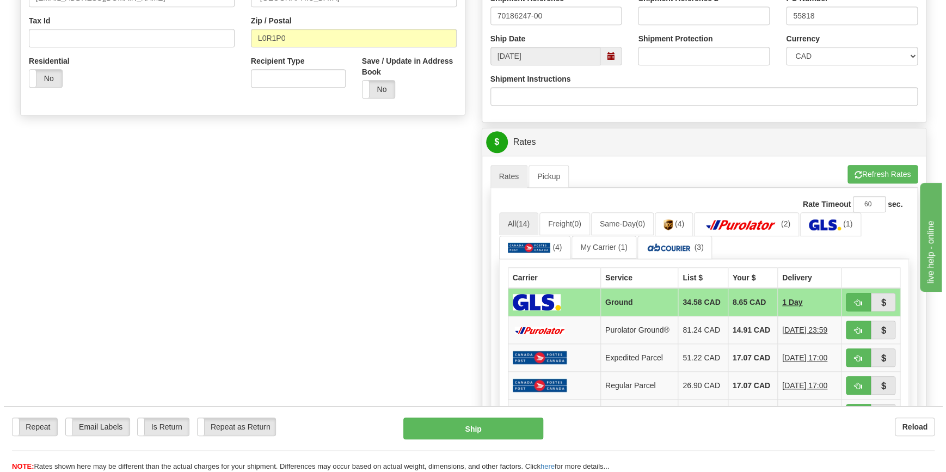
scroll to position [297, 0]
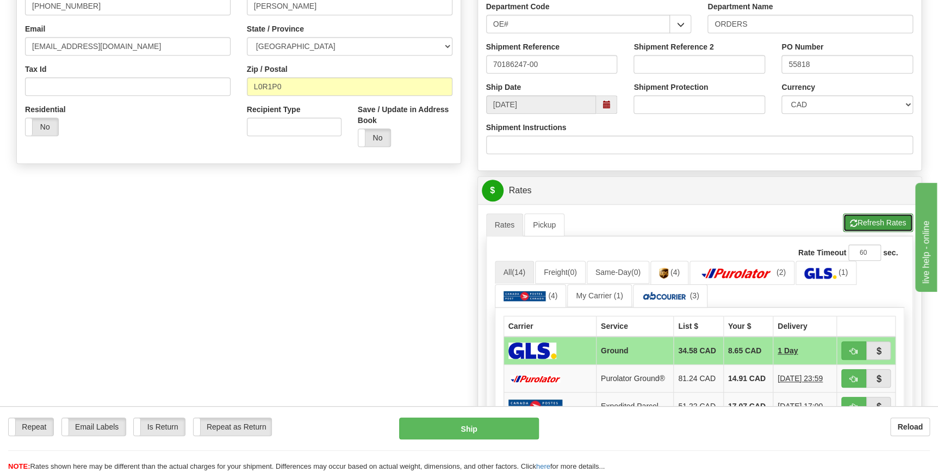
click at [872, 223] on button "Refresh Rates" at bounding box center [878, 222] width 70 height 18
click at [851, 375] on span "button" at bounding box center [854, 378] width 8 height 7
type input "260"
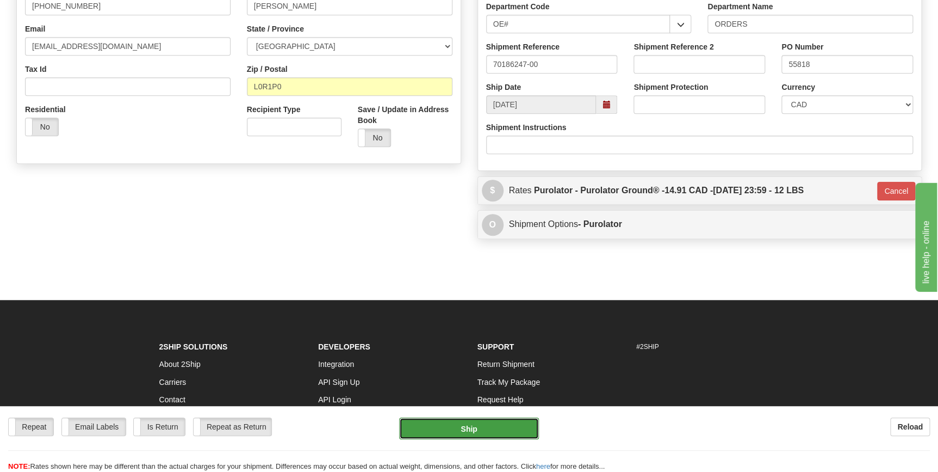
click at [481, 428] on button "Ship" at bounding box center [469, 428] width 140 height 22
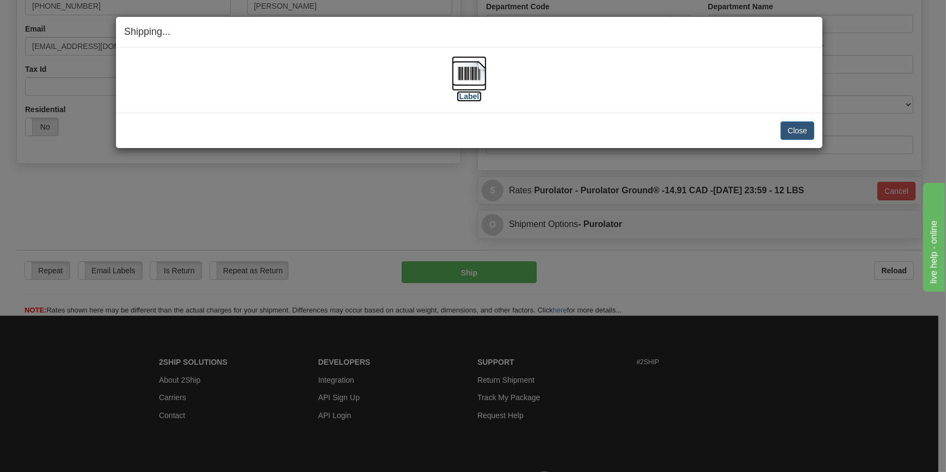
click at [464, 71] on img at bounding box center [469, 73] width 35 height 35
click at [805, 132] on button "Close" at bounding box center [797, 130] width 34 height 18
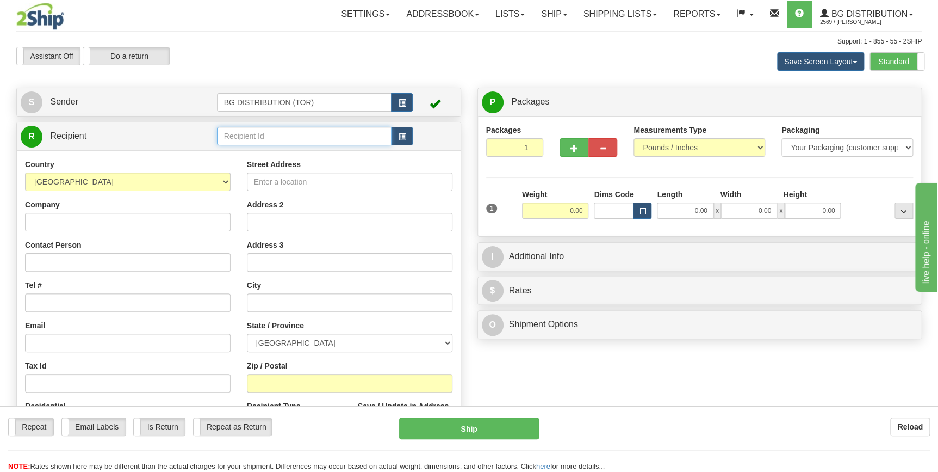
click at [274, 138] on input "text" at bounding box center [304, 136] width 175 height 18
click at [265, 146] on li "60628" at bounding box center [305, 153] width 174 height 14
type input "60628"
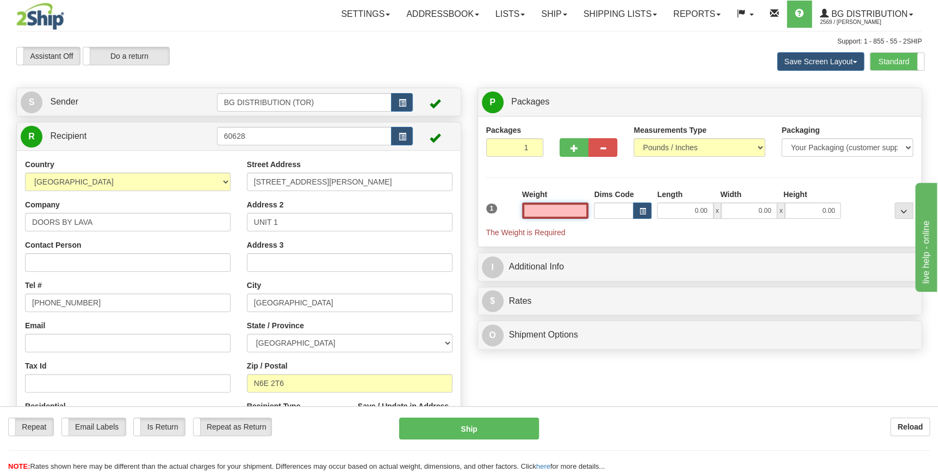
click at [549, 209] on input "text" at bounding box center [555, 210] width 67 height 16
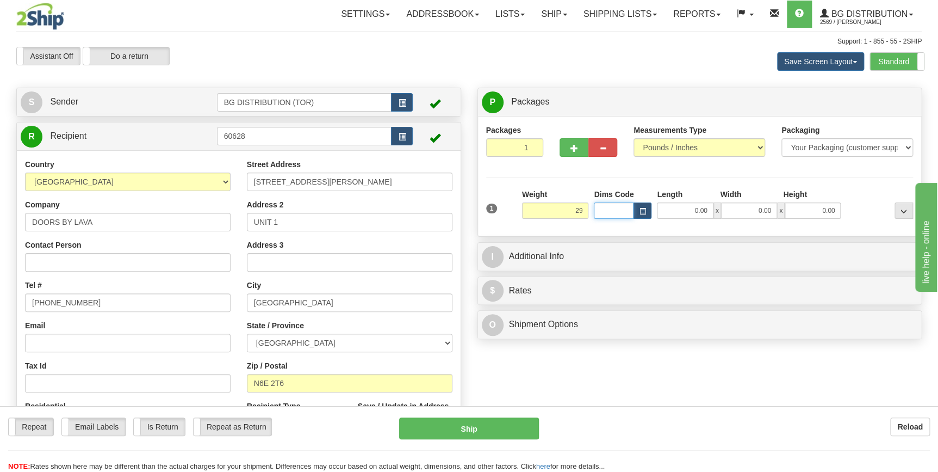
type input "29.00"
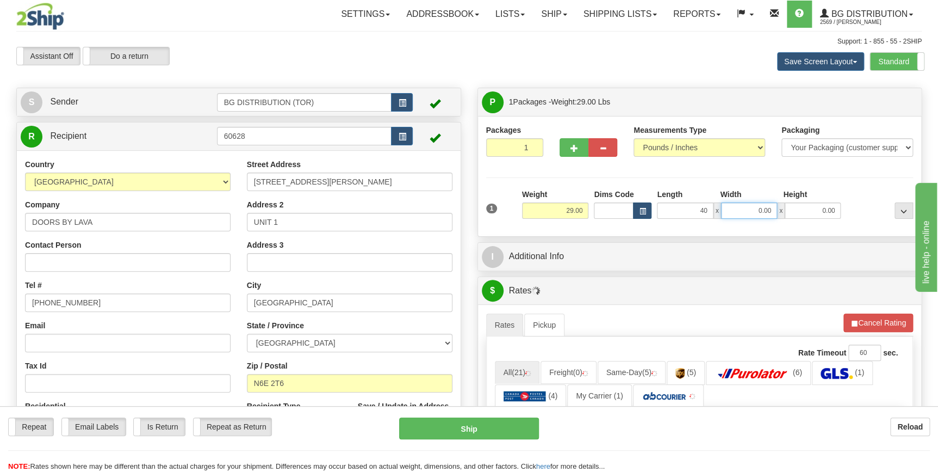
type input "40.00"
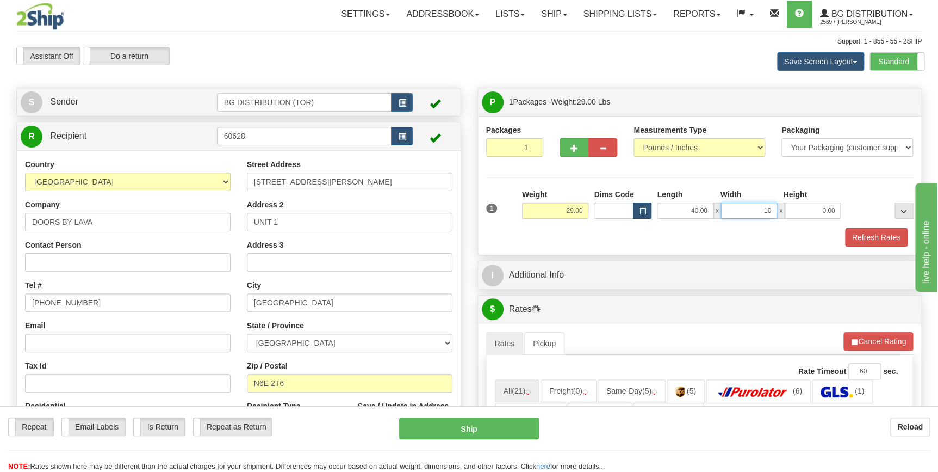
type input "10.00"
type input "5.00"
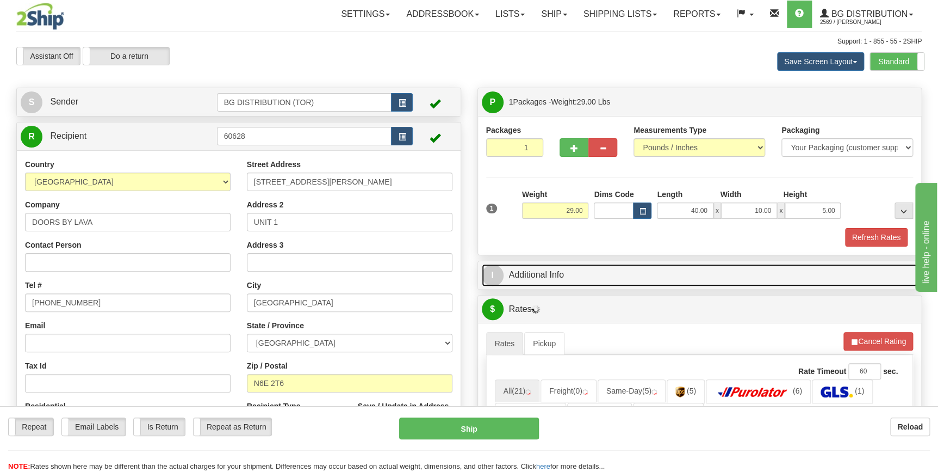
click at [574, 268] on link "I Additional Info" at bounding box center [700, 275] width 436 height 22
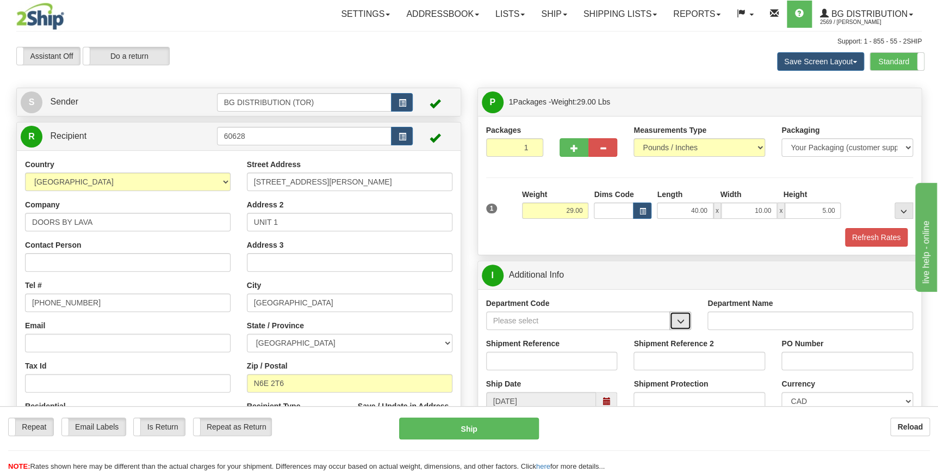
click at [684, 320] on span "button" at bounding box center [681, 321] width 8 height 7
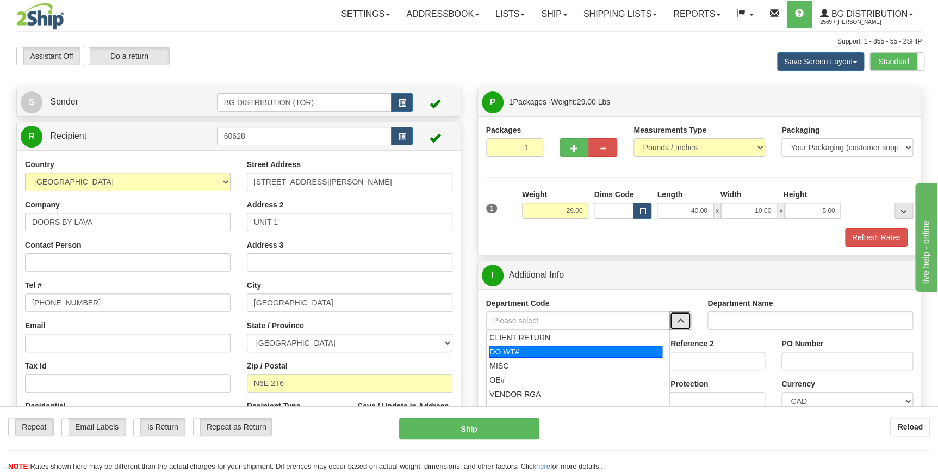
scroll to position [49, 0]
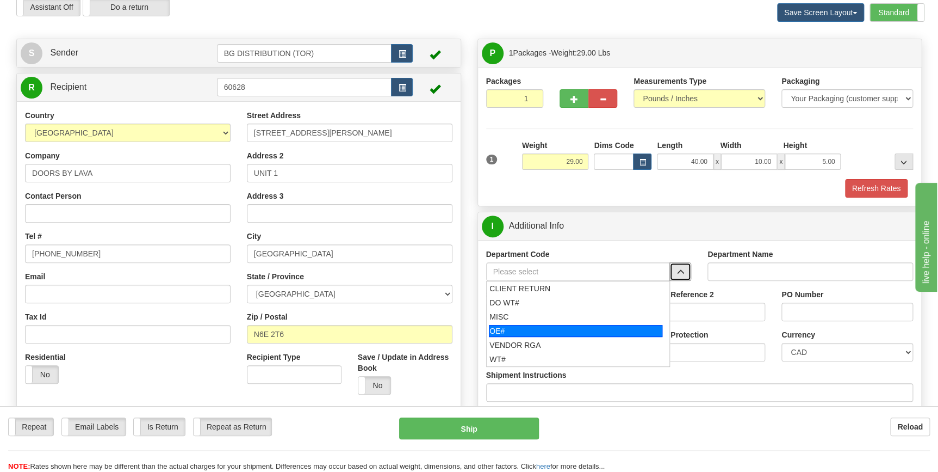
click at [532, 329] on div "OE#" at bounding box center [576, 331] width 174 height 12
type input "OE#"
type input "ORDERS"
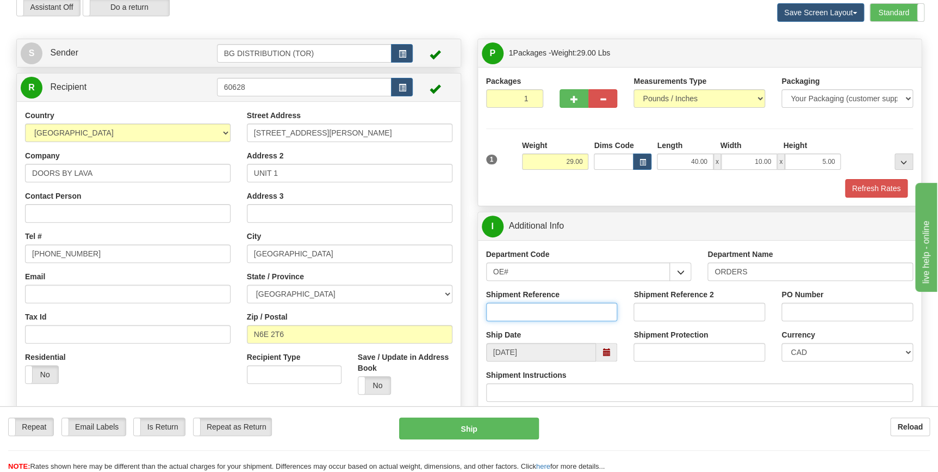
click at [514, 311] on input "Shipment Reference" at bounding box center [552, 311] width 132 height 18
type input "70185730-00"
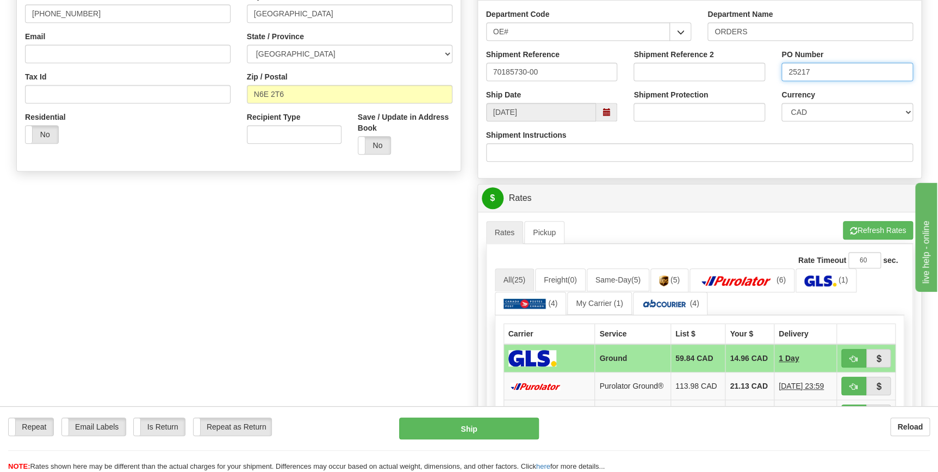
scroll to position [297, 0]
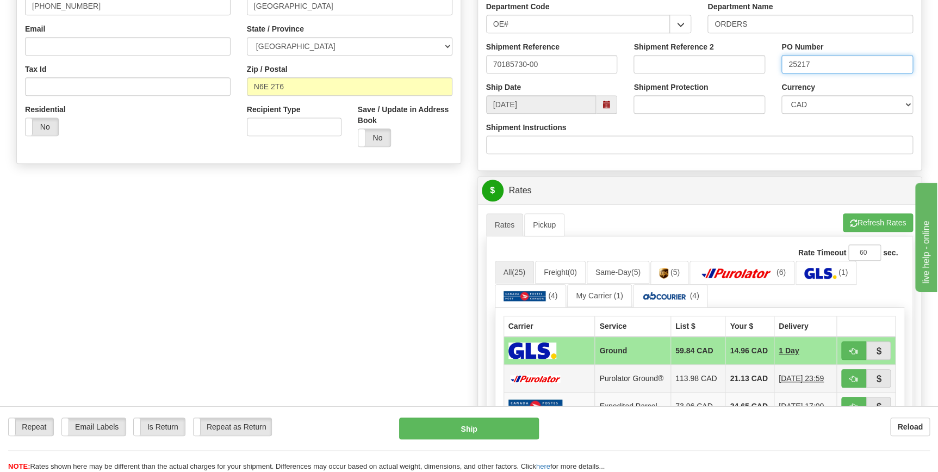
type input "25217"
click at [546, 376] on td at bounding box center [549, 379] width 91 height 28
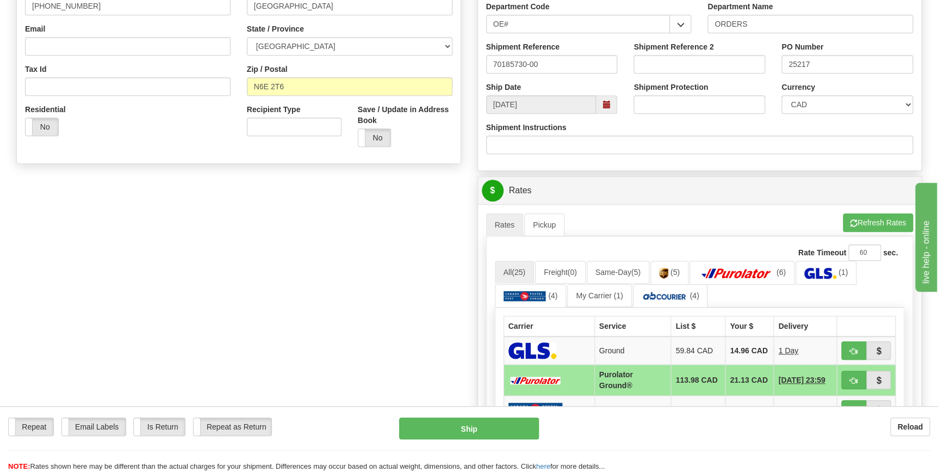
click at [551, 377] on td at bounding box center [549, 380] width 91 height 31
click at [659, 381] on td "Purolator Ground®" at bounding box center [633, 380] width 77 height 31
click at [751, 283] on link "(6)" at bounding box center [742, 272] width 105 height 23
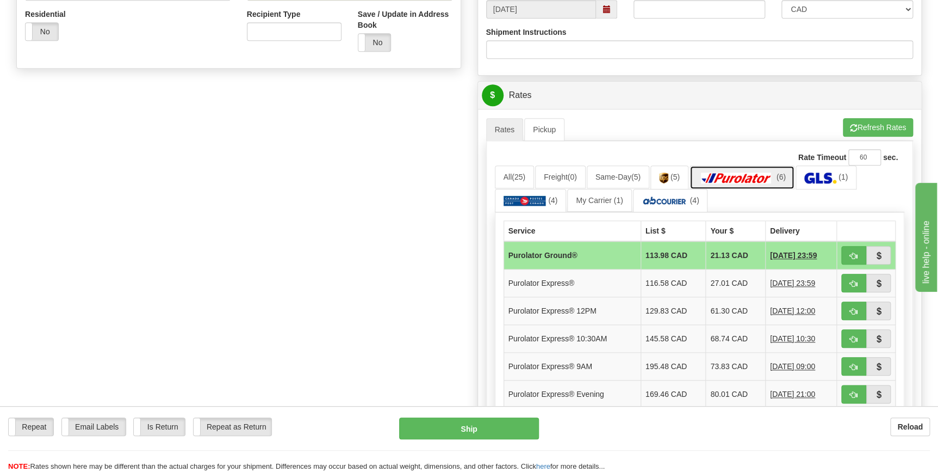
scroll to position [396, 0]
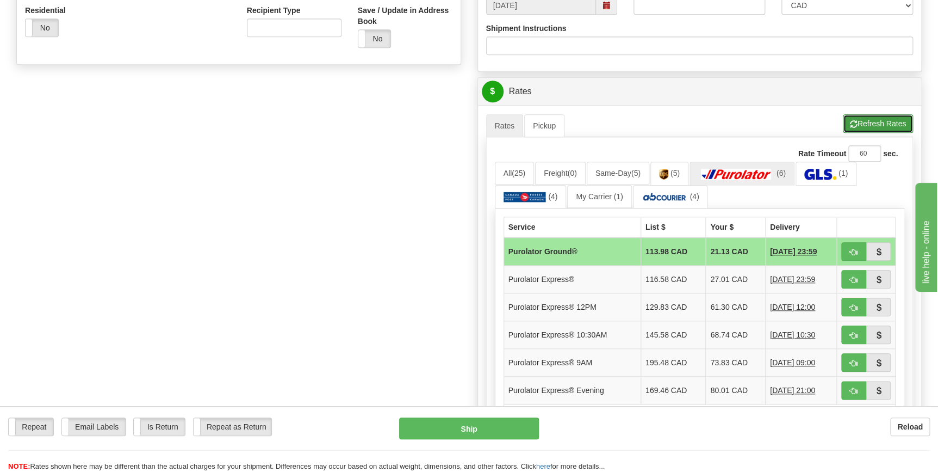
click at [882, 123] on button "Refresh Rates" at bounding box center [878, 123] width 70 height 18
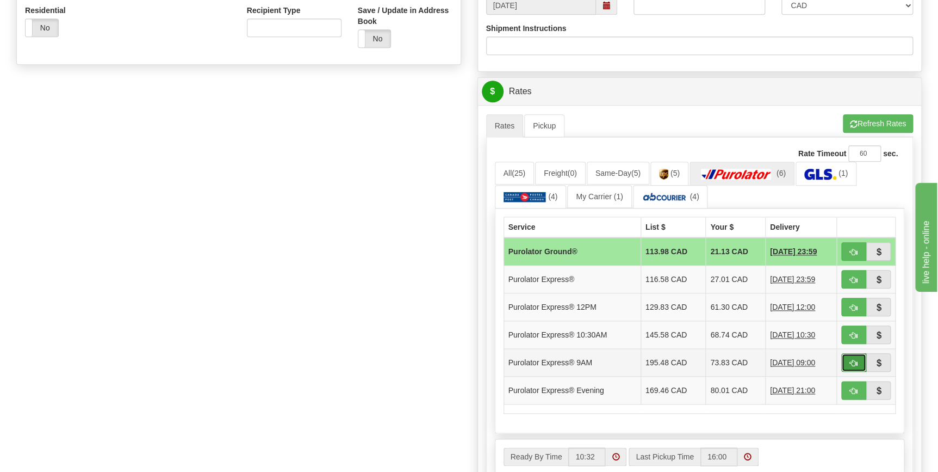
click at [854, 364] on span "button" at bounding box center [854, 363] width 8 height 7
type input "200"
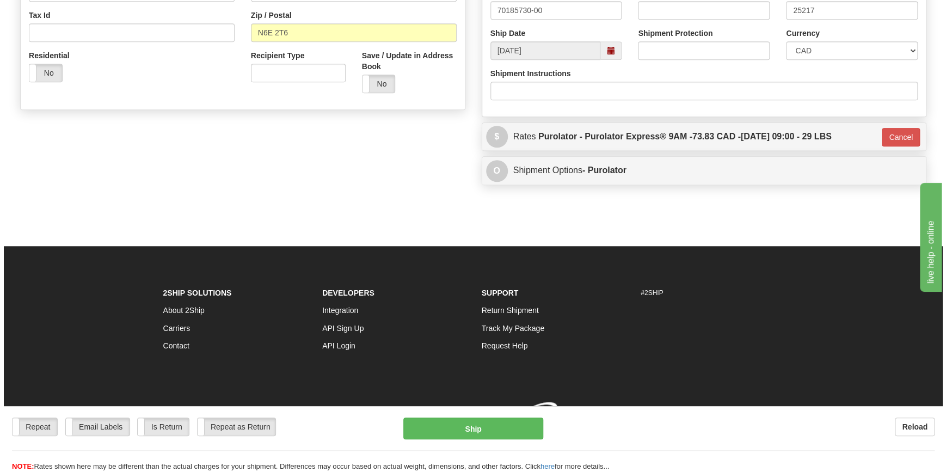
scroll to position [365, 0]
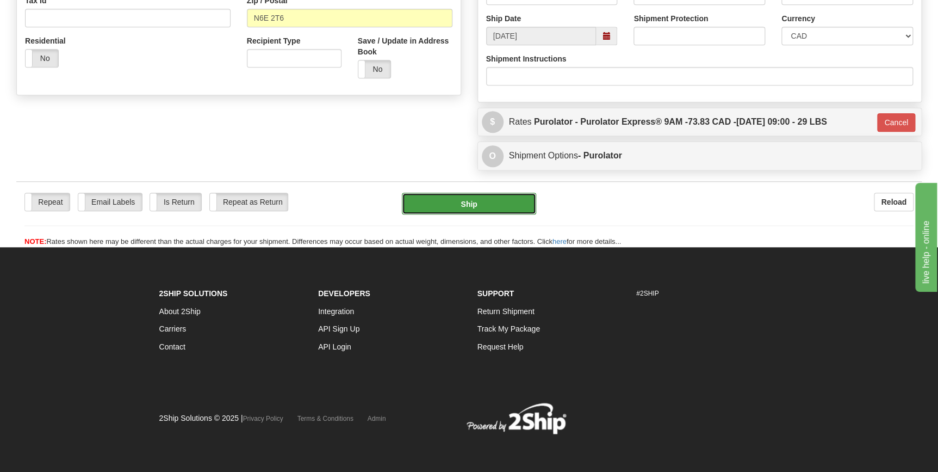
click at [488, 201] on button "Ship" at bounding box center [469, 204] width 134 height 22
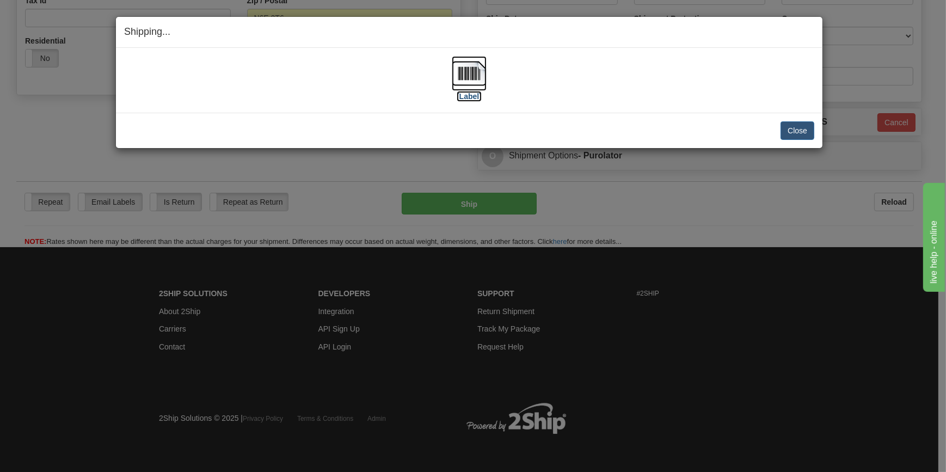
click at [463, 76] on img at bounding box center [469, 73] width 35 height 35
click at [793, 137] on button "Close" at bounding box center [797, 130] width 34 height 18
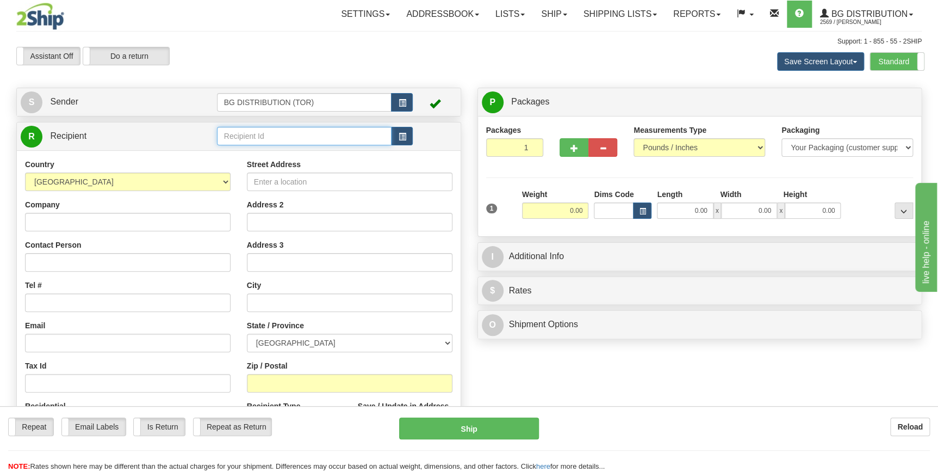
click at [340, 138] on input "text" at bounding box center [304, 136] width 175 height 18
click at [258, 147] on div "60464" at bounding box center [302, 153] width 164 height 12
type input "60464"
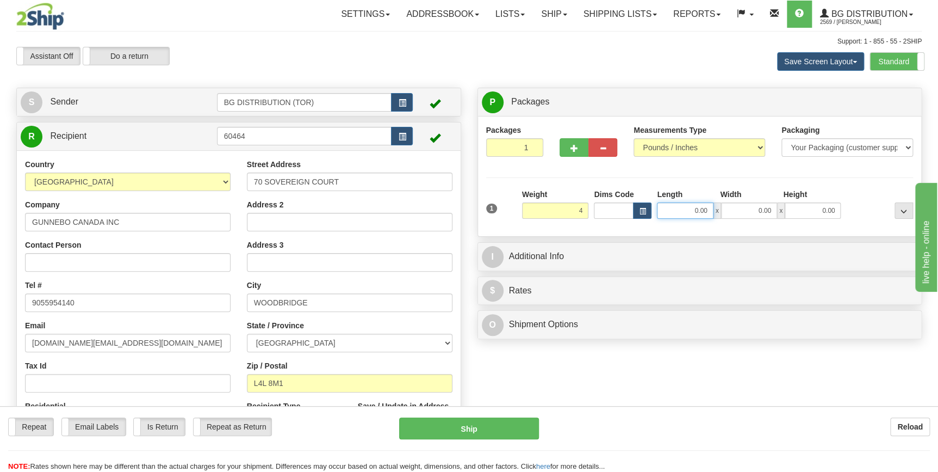
type input "4.00"
click at [696, 210] on input "0.00" at bounding box center [685, 210] width 56 height 16
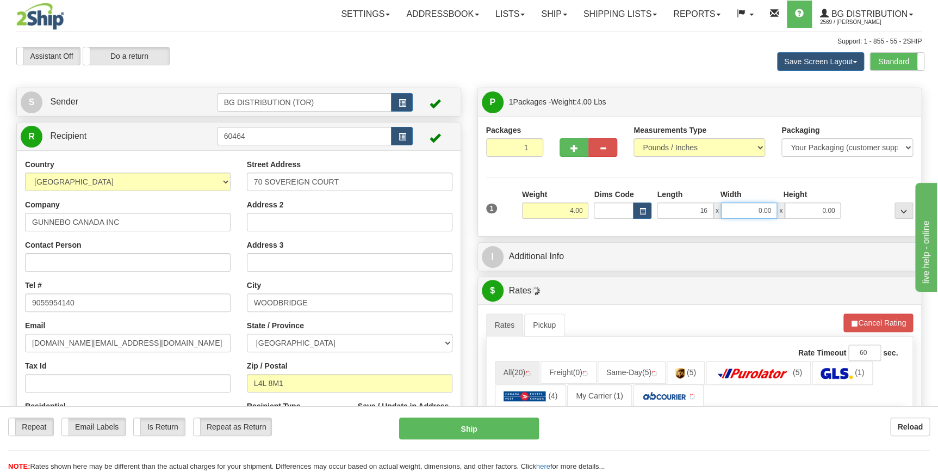
type input "16.00"
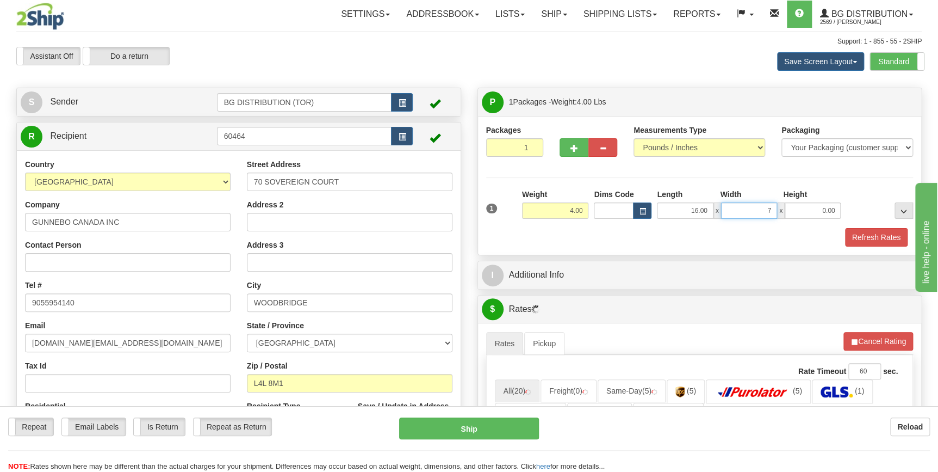
type input "7.00"
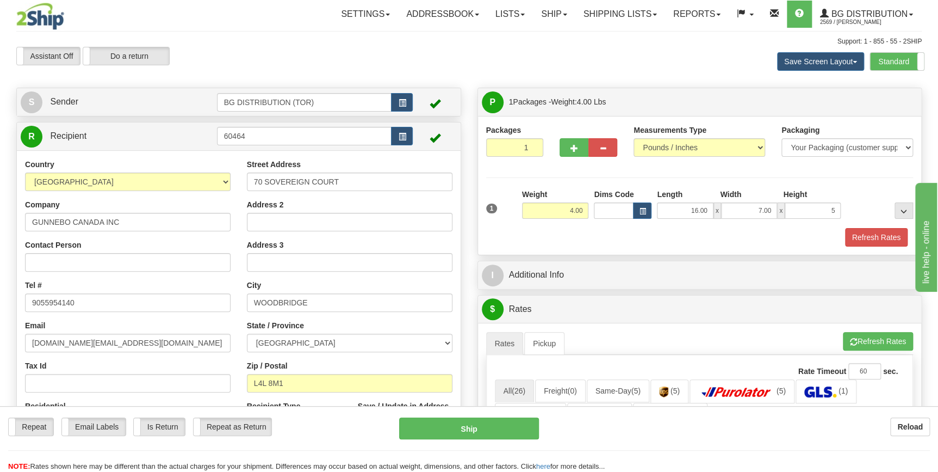
type input "5.00"
click at [620, 244] on div "Refresh Rates" at bounding box center [700, 237] width 433 height 18
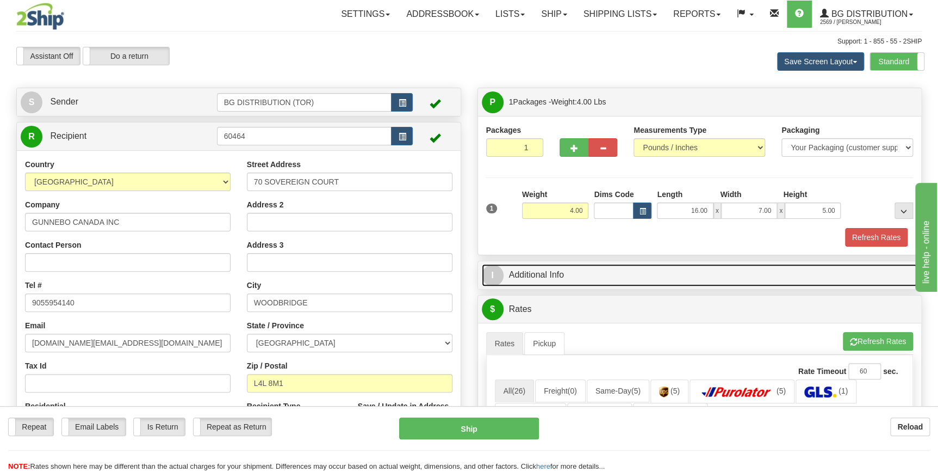
click at [642, 280] on link "I Additional Info" at bounding box center [700, 275] width 436 height 22
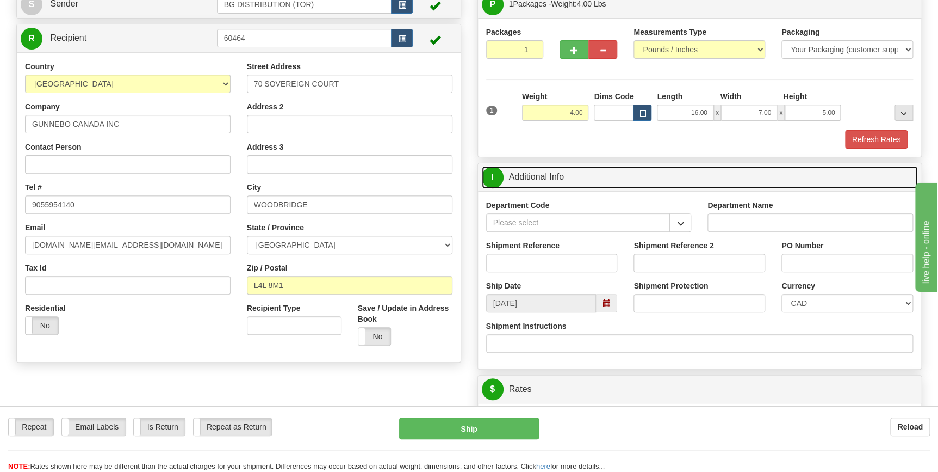
scroll to position [98, 0]
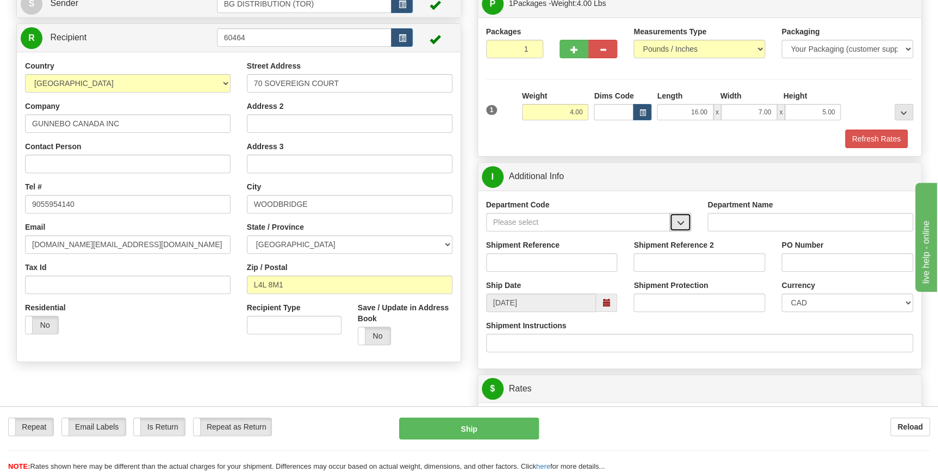
click at [686, 223] on button "button" at bounding box center [681, 222] width 22 height 18
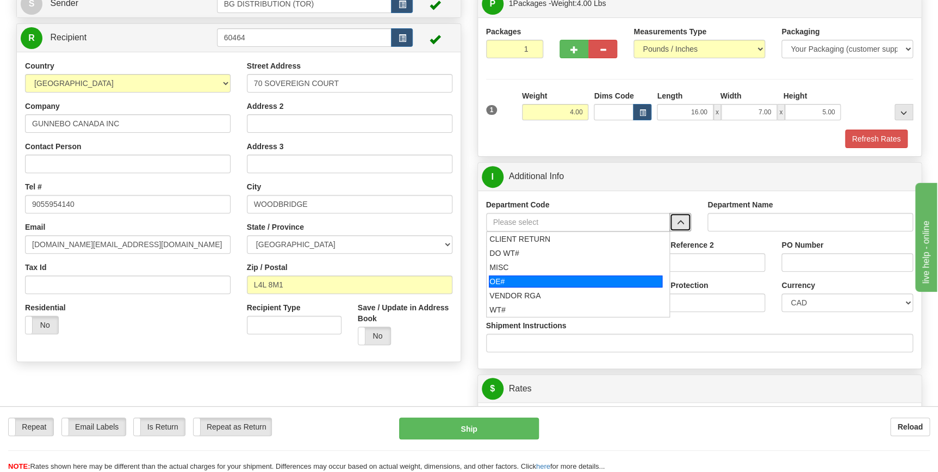
click at [534, 277] on div "OE#" at bounding box center [576, 281] width 174 height 12
type input "OE#"
type input "ORDERS"
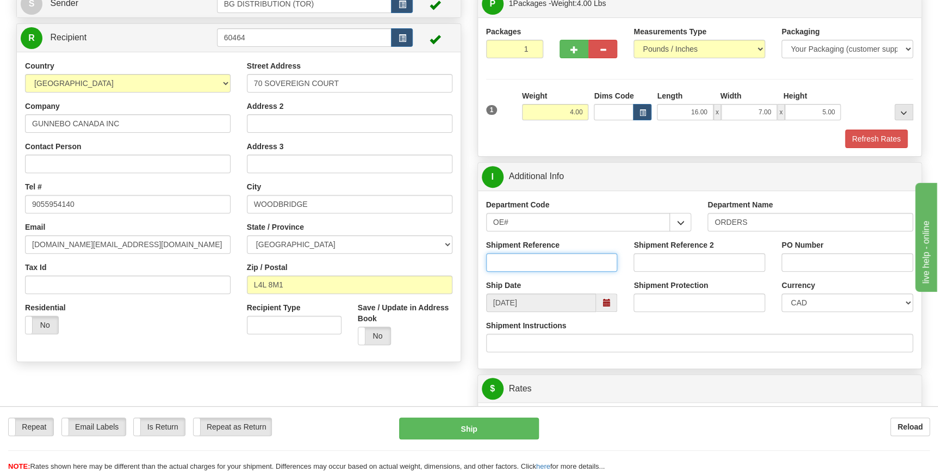
click at [531, 263] on input "Shipment Reference" at bounding box center [552, 262] width 132 height 18
type input "70186269-00"
click at [808, 263] on input "PO Number" at bounding box center [848, 262] width 132 height 18
type input "i"
type input "IPN11975"
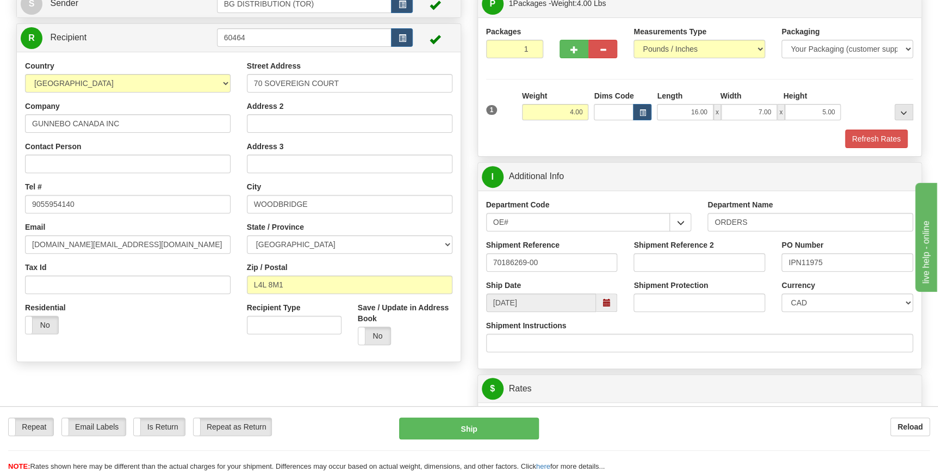
click at [839, 276] on div "PO Number IPN11975" at bounding box center [848, 259] width 148 height 40
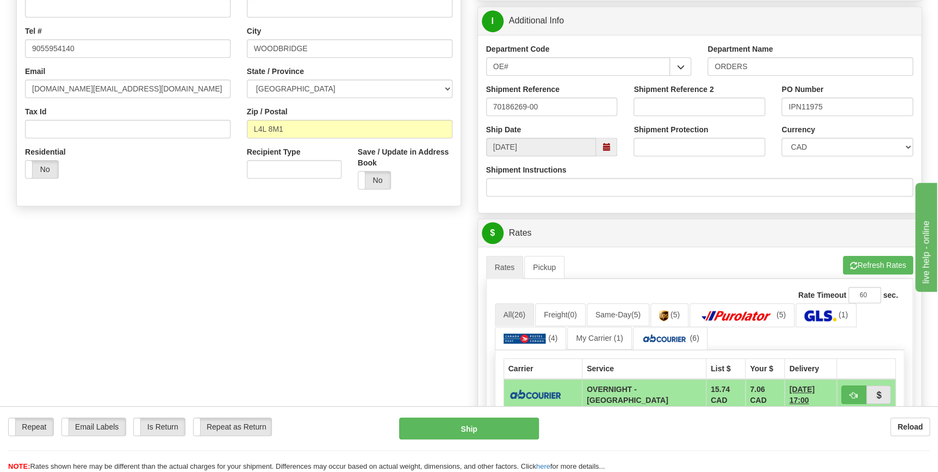
scroll to position [247, 0]
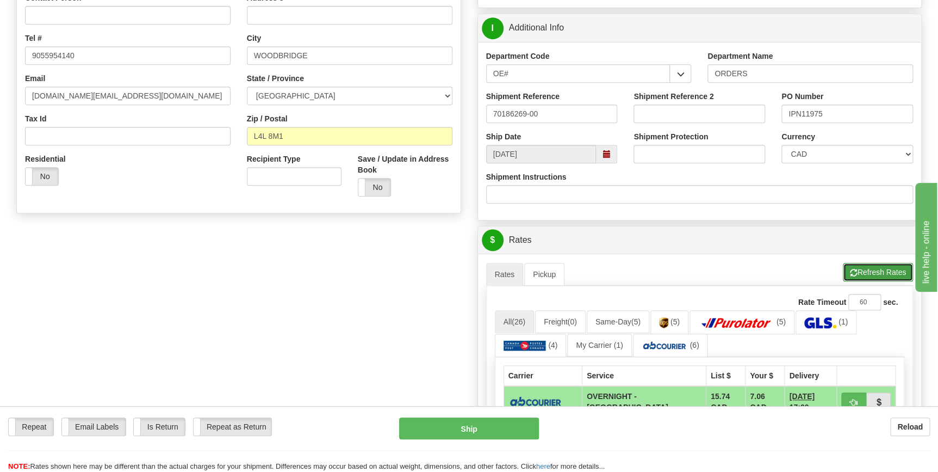
click at [881, 270] on button "Refresh Rates" at bounding box center [878, 272] width 70 height 18
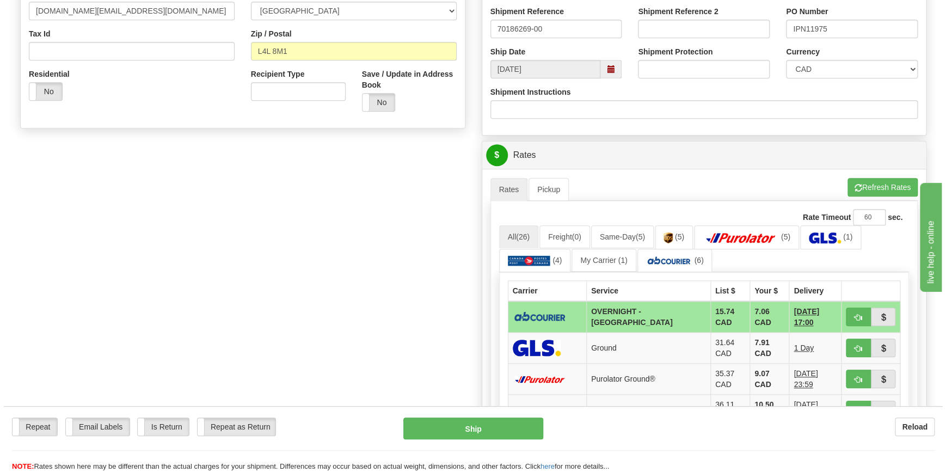
scroll to position [346, 0]
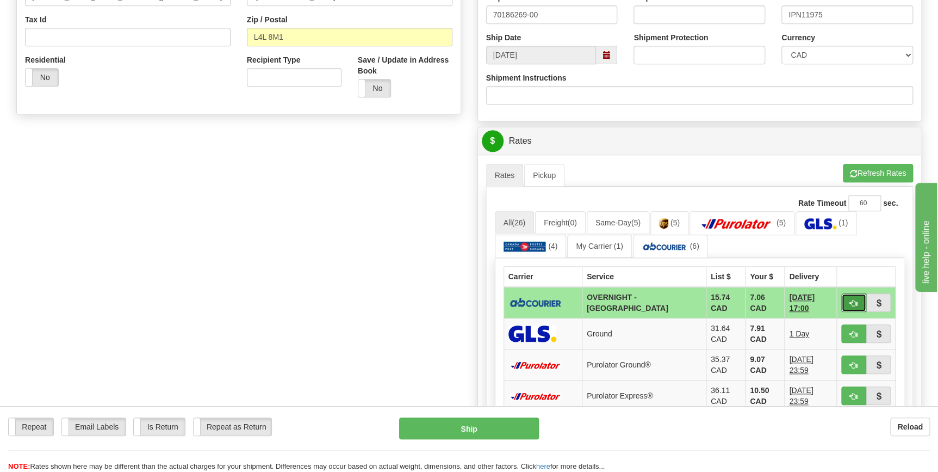
click at [854, 300] on span "button" at bounding box center [854, 303] width 8 height 7
type input "4"
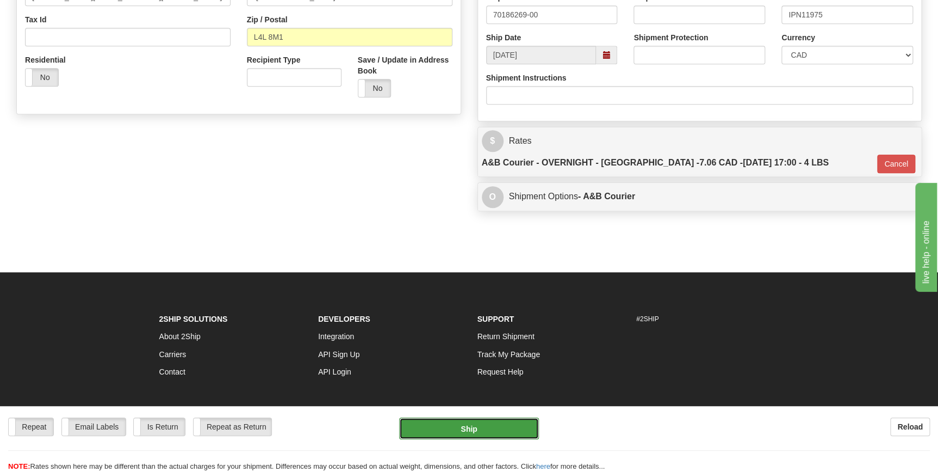
click at [483, 431] on button "Ship" at bounding box center [469, 428] width 140 height 22
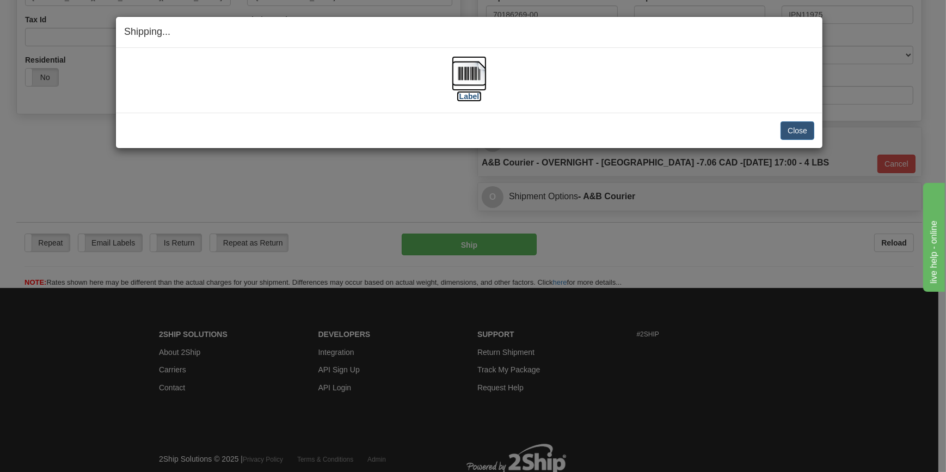
click at [473, 84] on img at bounding box center [469, 73] width 35 height 35
click at [795, 129] on button "Close" at bounding box center [797, 130] width 34 height 18
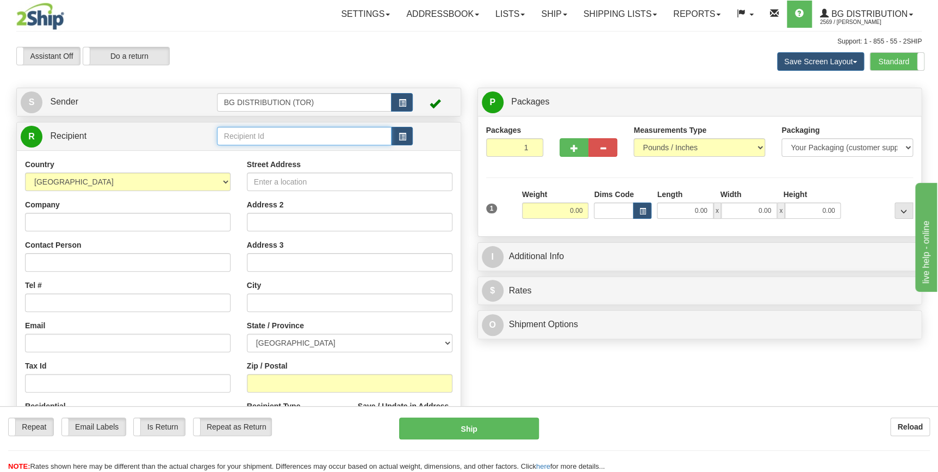
click at [238, 132] on input "text" at bounding box center [304, 136] width 175 height 18
click at [242, 153] on div "60003" at bounding box center [302, 153] width 164 height 12
type input "60003"
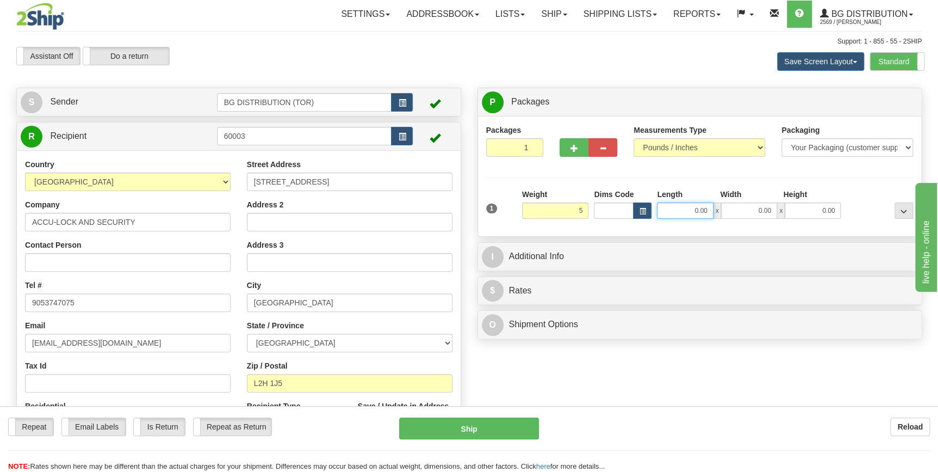
type input "5.00"
click at [708, 212] on input "0.00" at bounding box center [685, 210] width 56 height 16
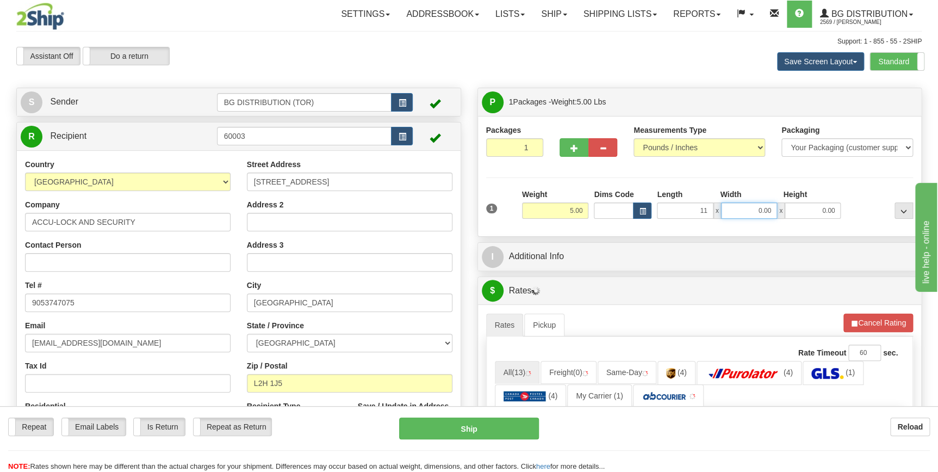
type input "11.00"
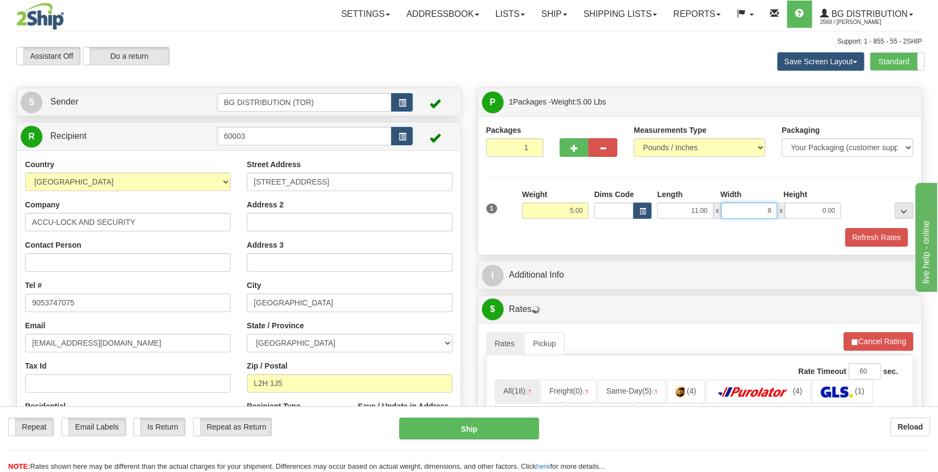
type input "8.00"
type input "5.00"
click at [644, 241] on div "Refresh Rates" at bounding box center [700, 237] width 433 height 18
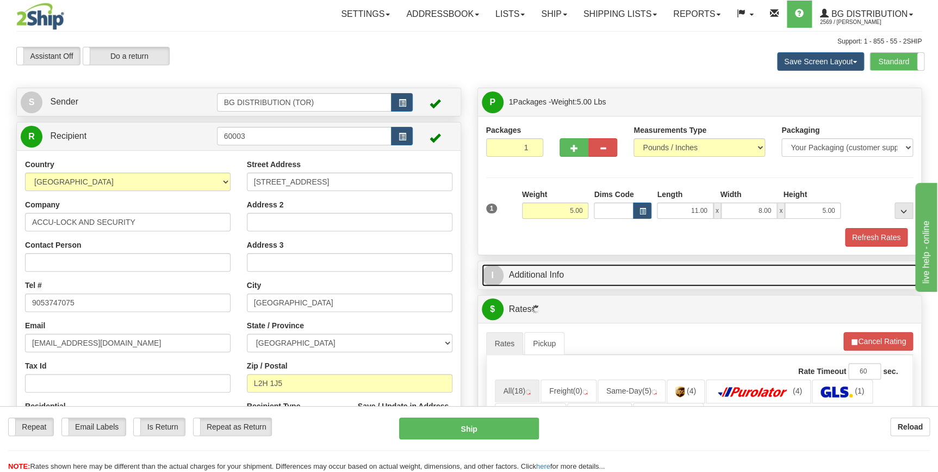
click at [561, 277] on link "I Additional Info" at bounding box center [700, 275] width 436 height 22
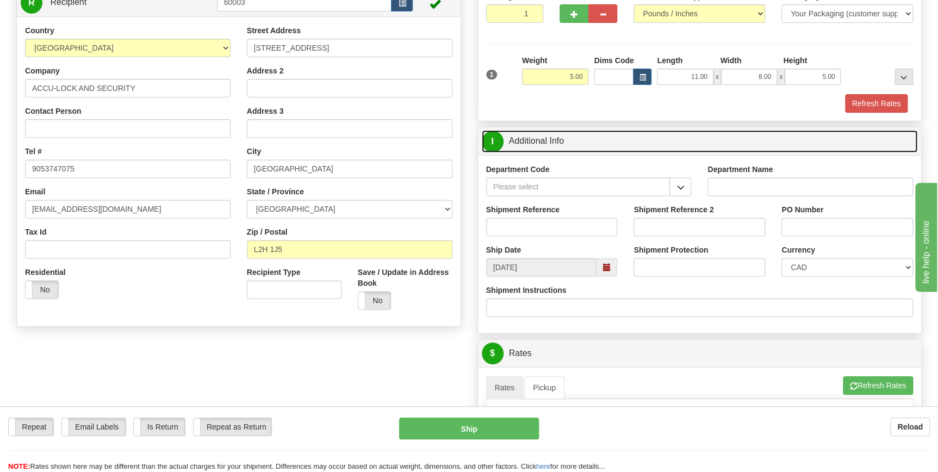
scroll to position [148, 0]
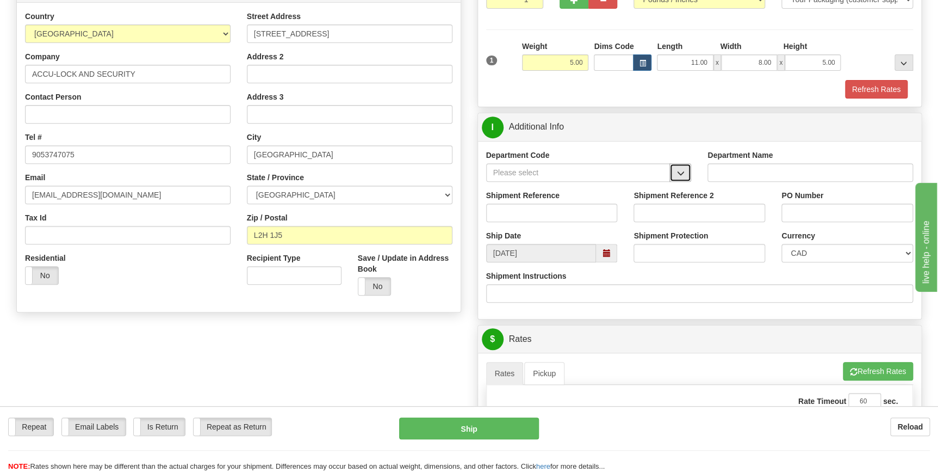
click at [681, 170] on span "button" at bounding box center [681, 173] width 8 height 7
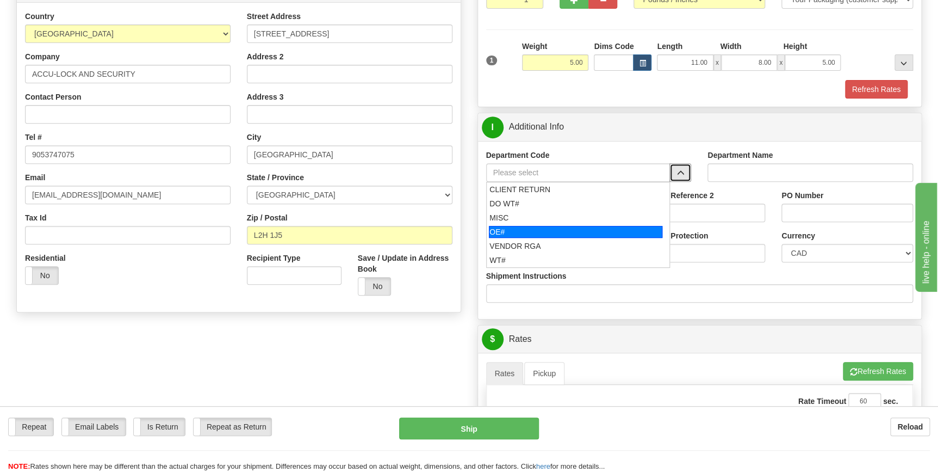
click at [549, 227] on div "OE#" at bounding box center [576, 232] width 174 height 12
type input "OE#"
type input "ORDERS"
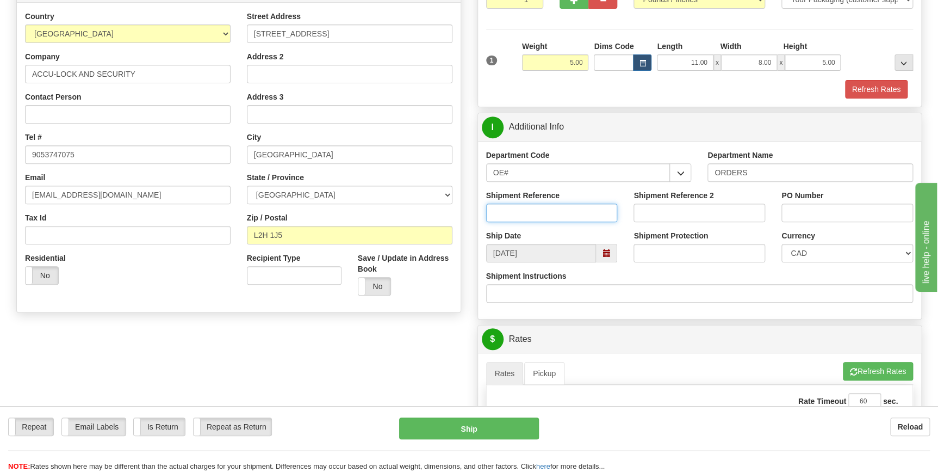
click at [546, 217] on input "Shipment Reference" at bounding box center [552, 212] width 132 height 18
type input "70186208-00"
click at [637, 277] on div "Shipment Instructions" at bounding box center [700, 286] width 428 height 32
click at [810, 211] on input "PO Number" at bounding box center [848, 212] width 132 height 18
type input "26379"
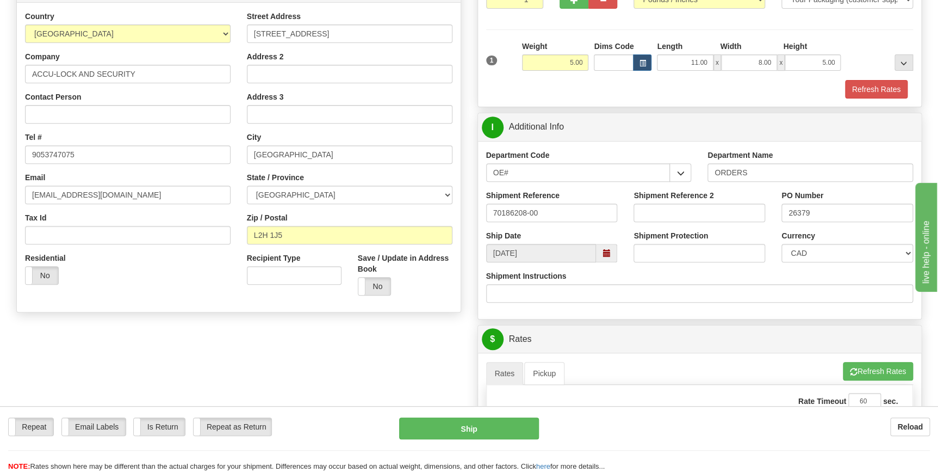
click at [783, 276] on div "Shipment Instructions" at bounding box center [700, 286] width 428 height 32
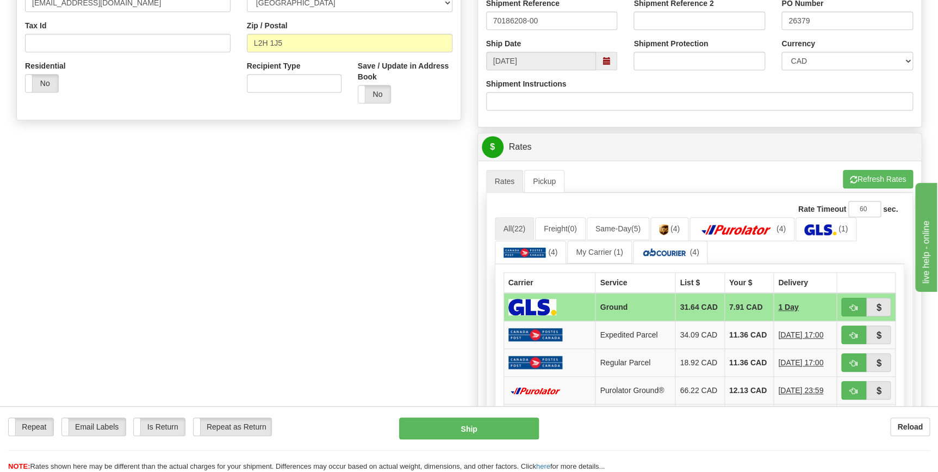
scroll to position [346, 0]
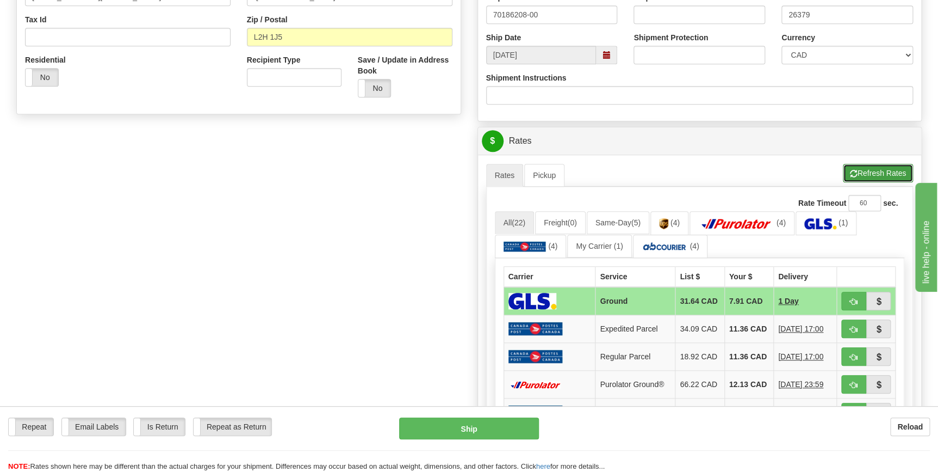
click at [876, 170] on button "Refresh Rates" at bounding box center [878, 173] width 70 height 18
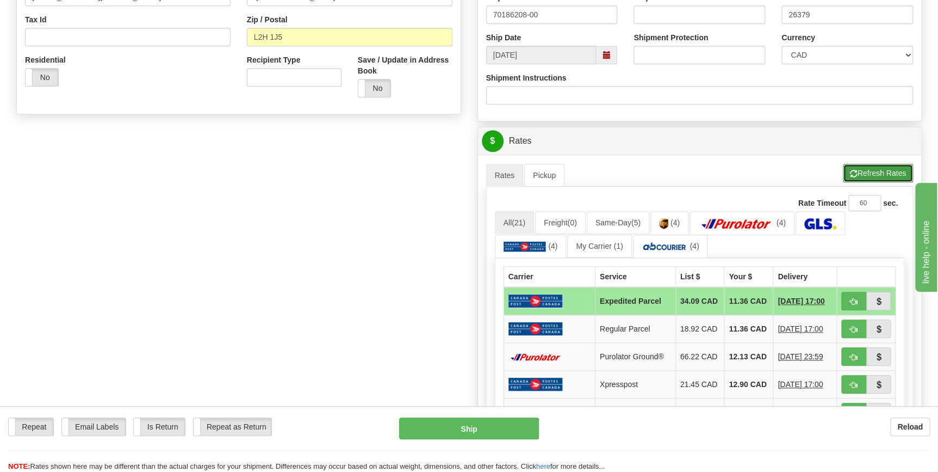
click at [878, 170] on button "Refresh Rates" at bounding box center [878, 173] width 70 height 18
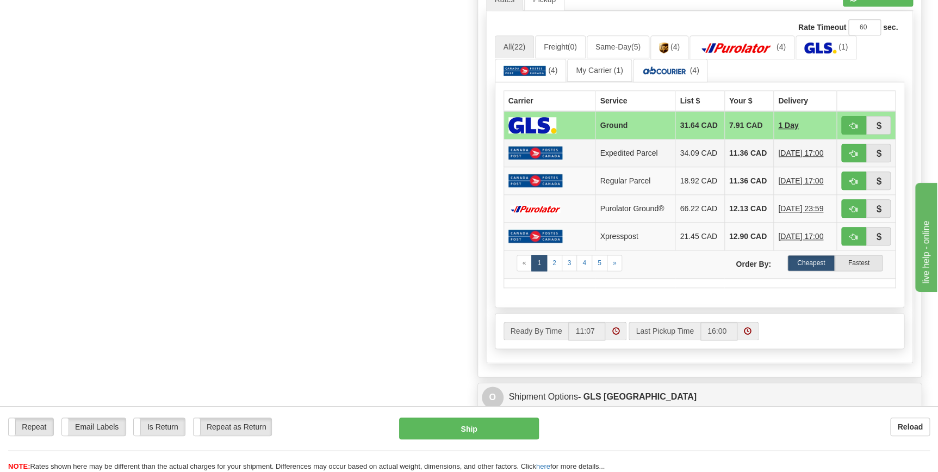
scroll to position [544, 0]
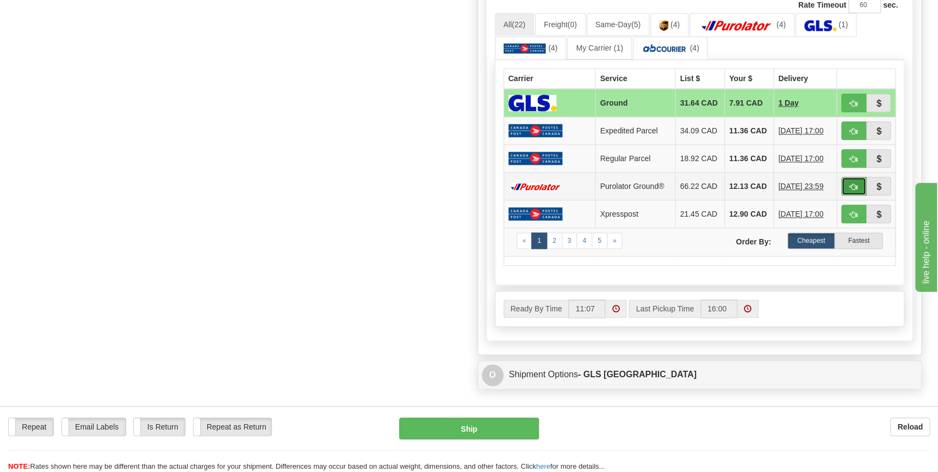
click at [854, 188] on span "button" at bounding box center [854, 186] width 8 height 7
type input "260"
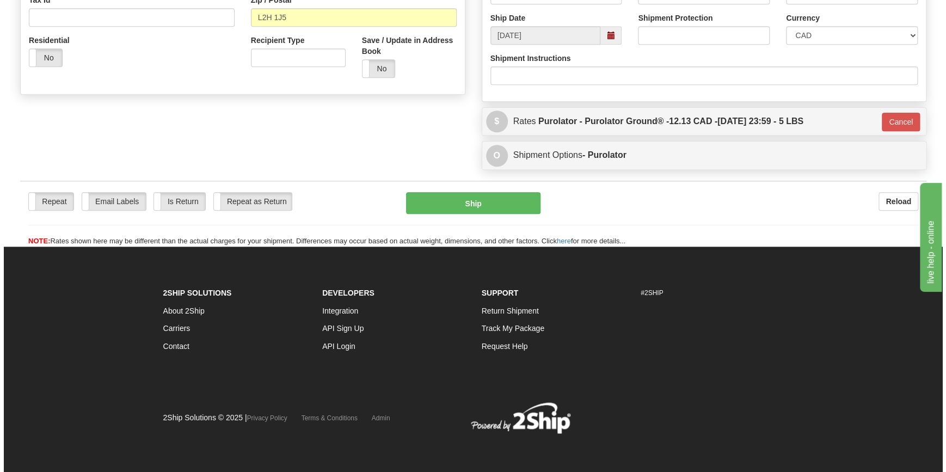
scroll to position [365, 0]
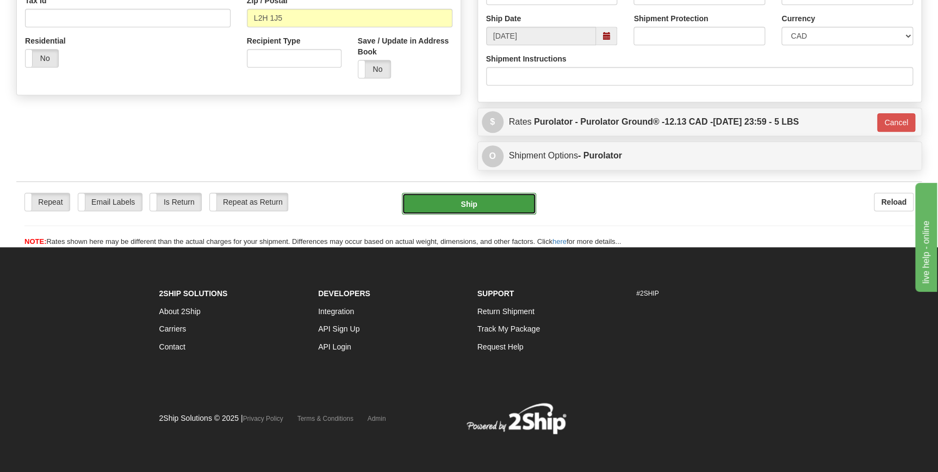
click at [510, 203] on button "Ship" at bounding box center [469, 204] width 134 height 22
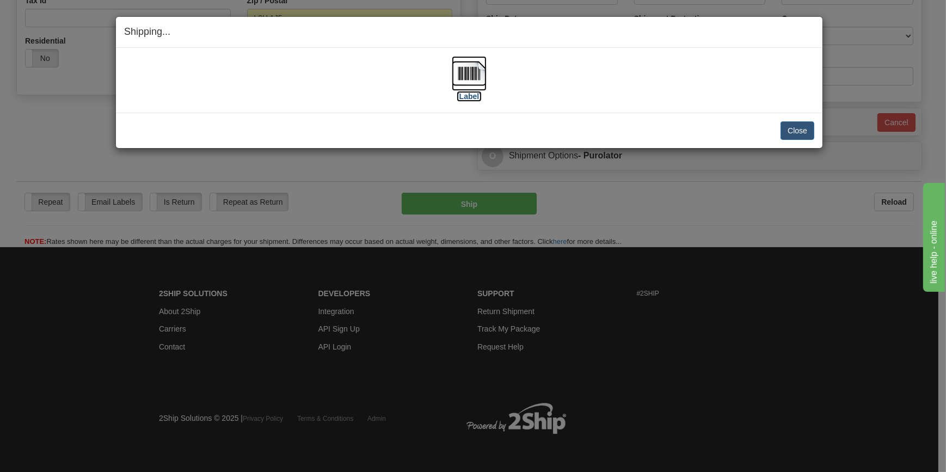
click at [467, 80] on img at bounding box center [469, 73] width 35 height 35
click at [800, 132] on button "Close" at bounding box center [797, 130] width 34 height 18
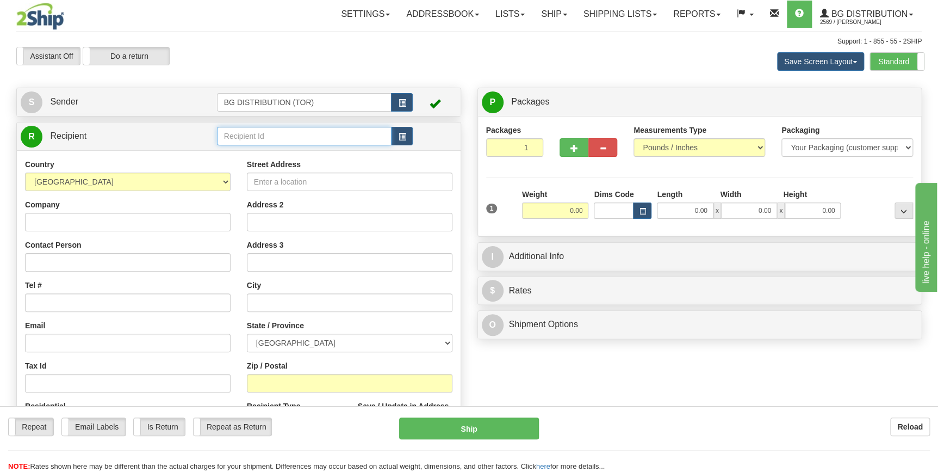
click at [308, 133] on input "text" at bounding box center [304, 136] width 175 height 18
click at [273, 153] on div "60003" at bounding box center [302, 153] width 164 height 12
type input "60003"
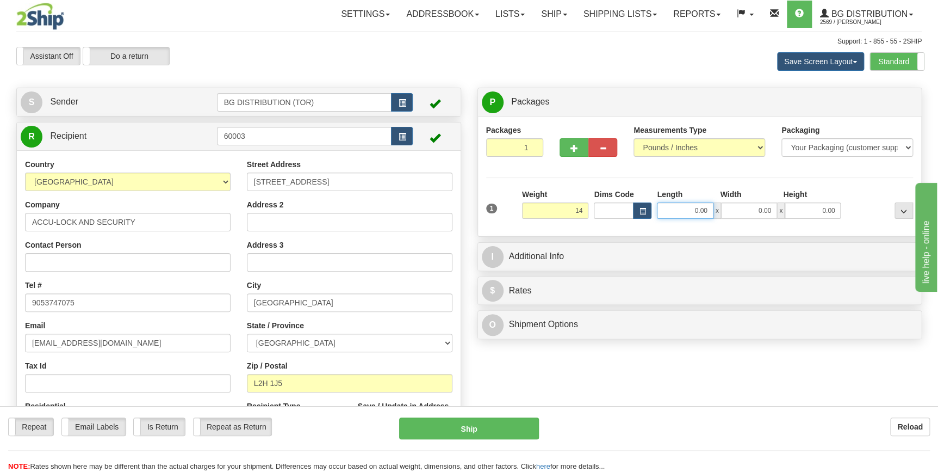
type input "14.00"
click at [691, 206] on input "0.00" at bounding box center [685, 210] width 56 height 16
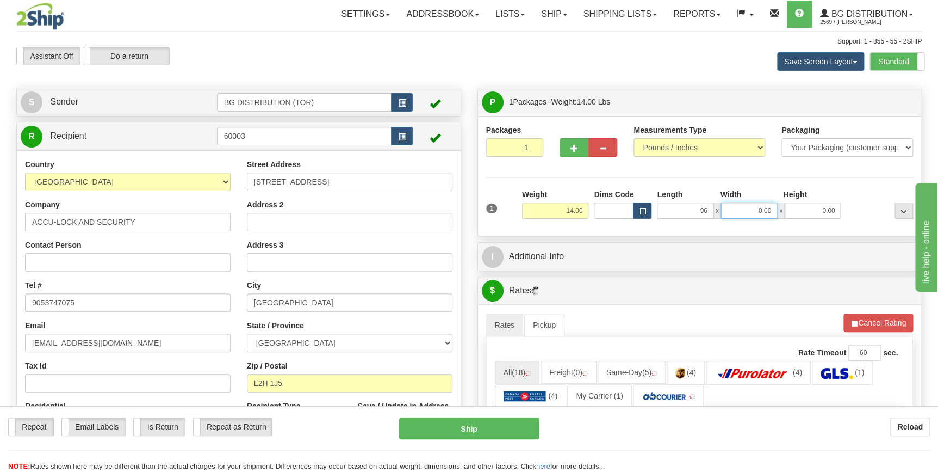
type input "96.00"
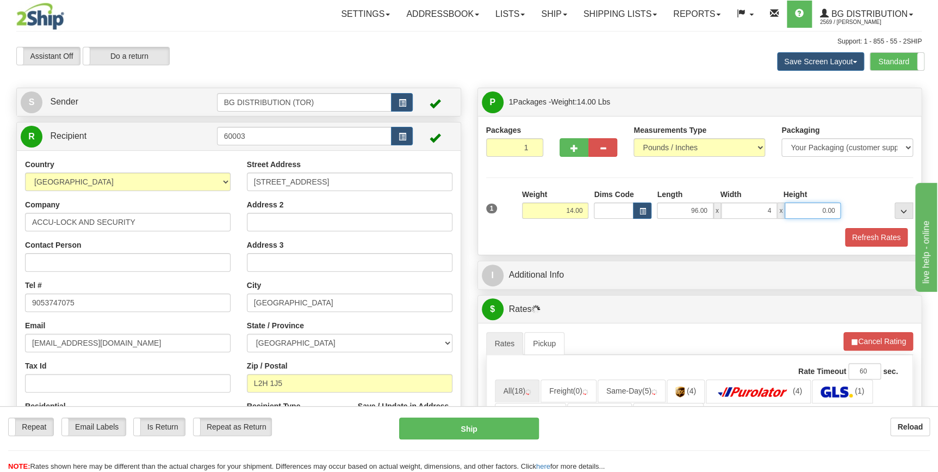
type input "4.00"
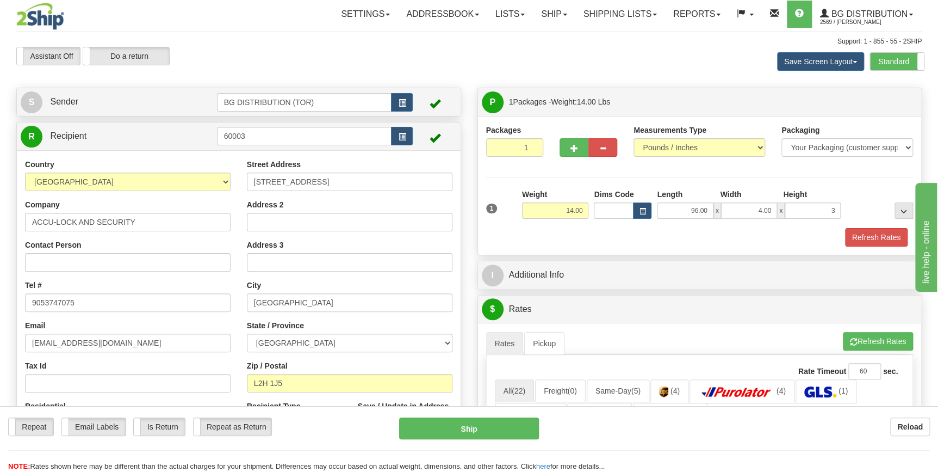
type input "3.00"
click at [619, 238] on div "Refresh Rates" at bounding box center [700, 237] width 433 height 18
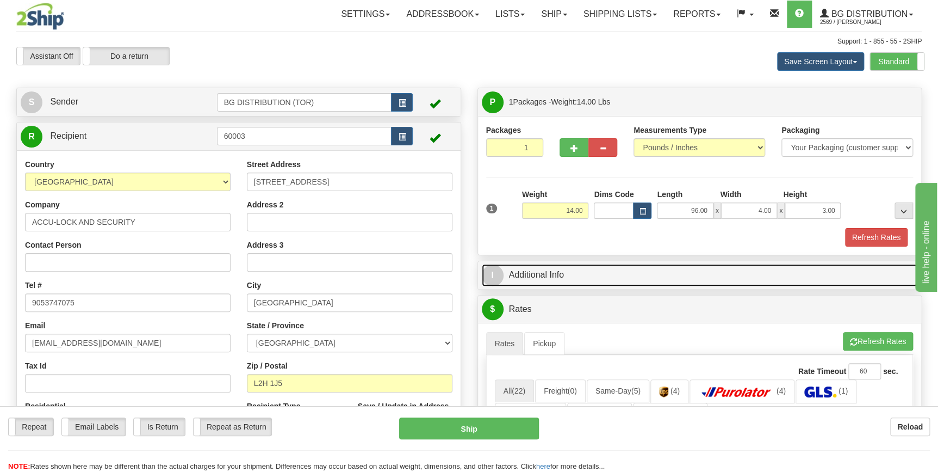
click at [586, 281] on link "I Additional Info" at bounding box center [700, 275] width 436 height 22
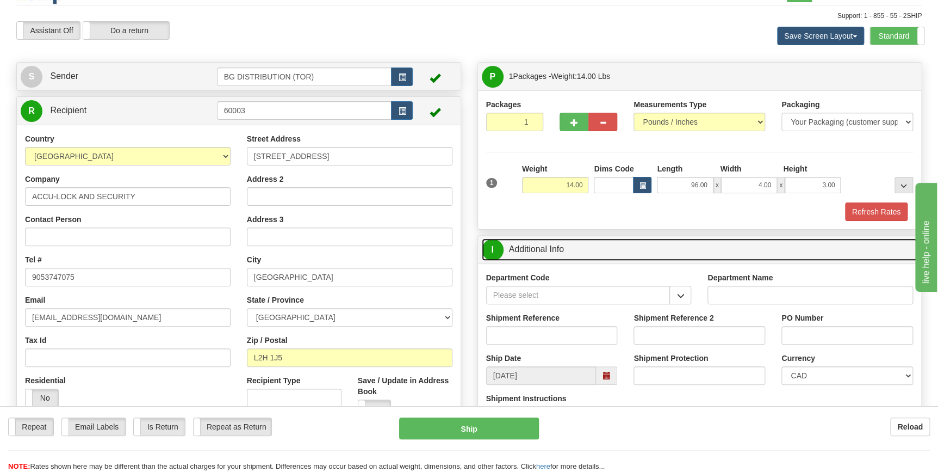
scroll to position [49, 0]
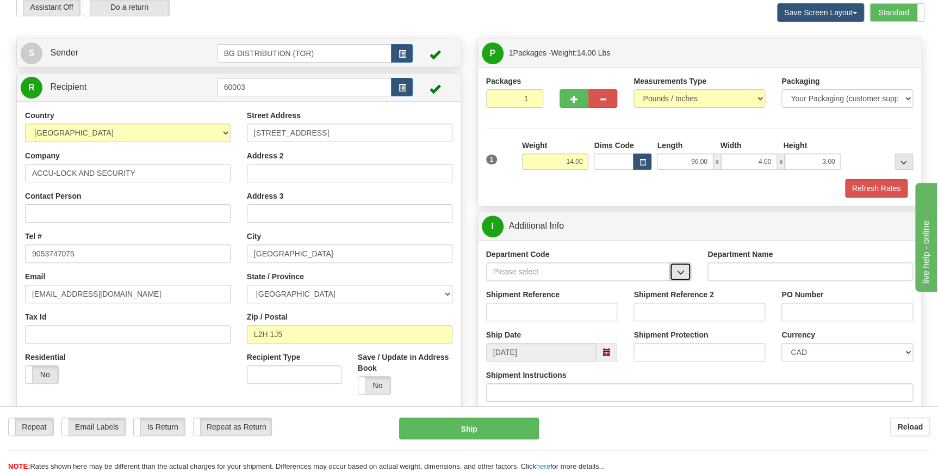
click at [682, 269] on span "button" at bounding box center [681, 272] width 8 height 7
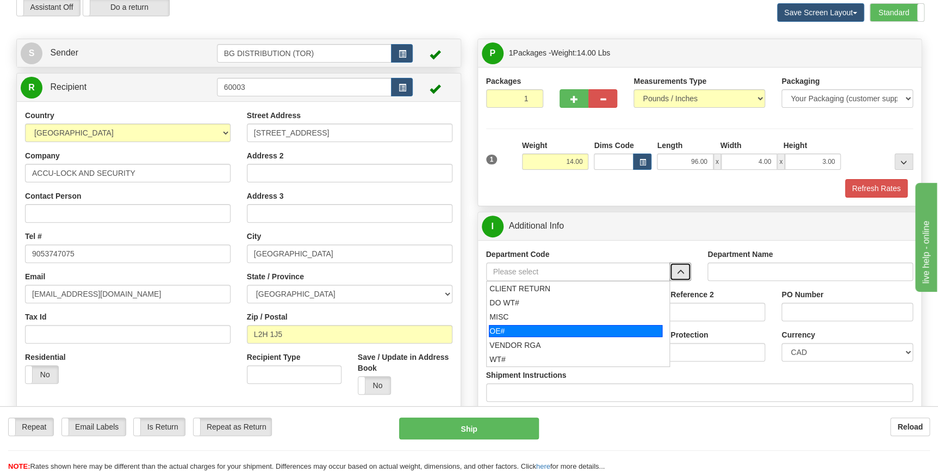
click at [521, 329] on div "OE#" at bounding box center [576, 331] width 174 height 12
type input "OE#"
type input "ORDERS"
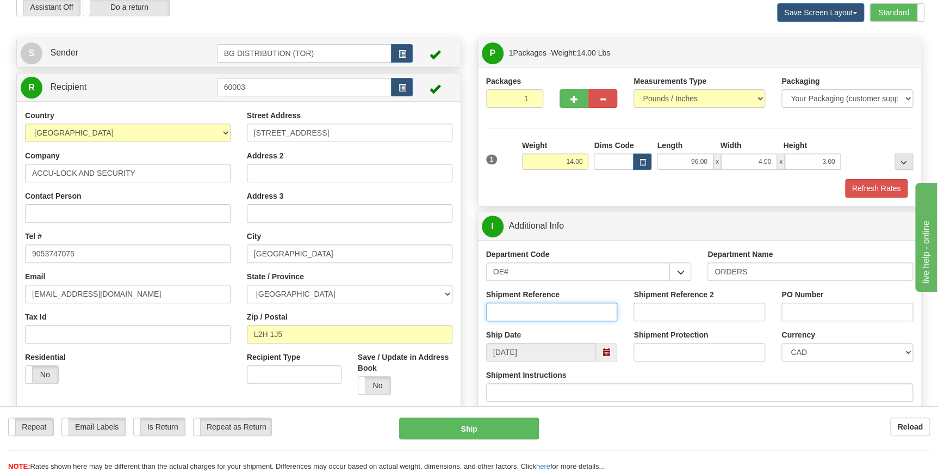
click at [522, 313] on input "Shipment Reference" at bounding box center [552, 311] width 132 height 18
type input "70186189-00"
click at [805, 306] on input "PO Number" at bounding box center [848, 311] width 132 height 18
type input "26377"
click at [782, 376] on div "Shipment Instructions" at bounding box center [700, 385] width 428 height 32
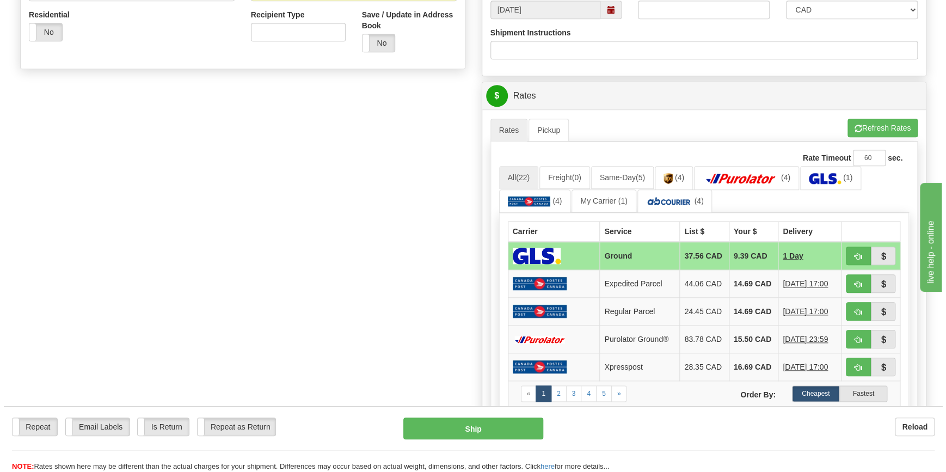
scroll to position [396, 0]
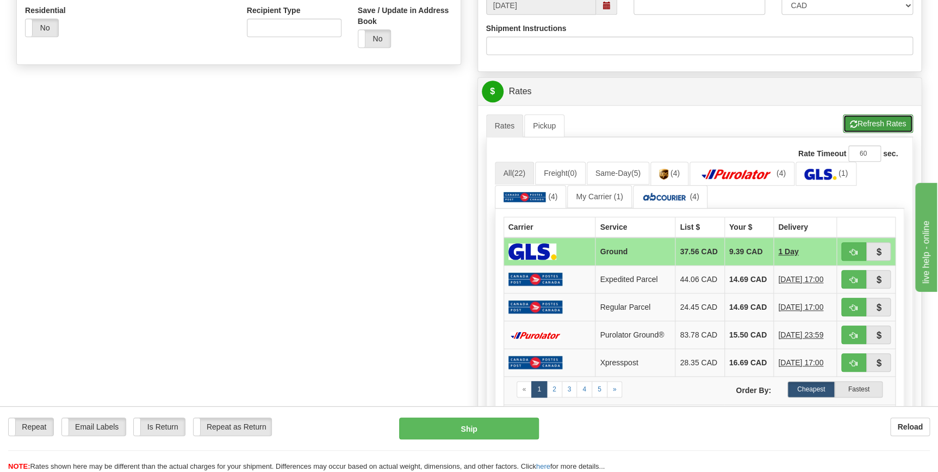
click at [870, 122] on button "Refresh Rates" at bounding box center [878, 123] width 70 height 18
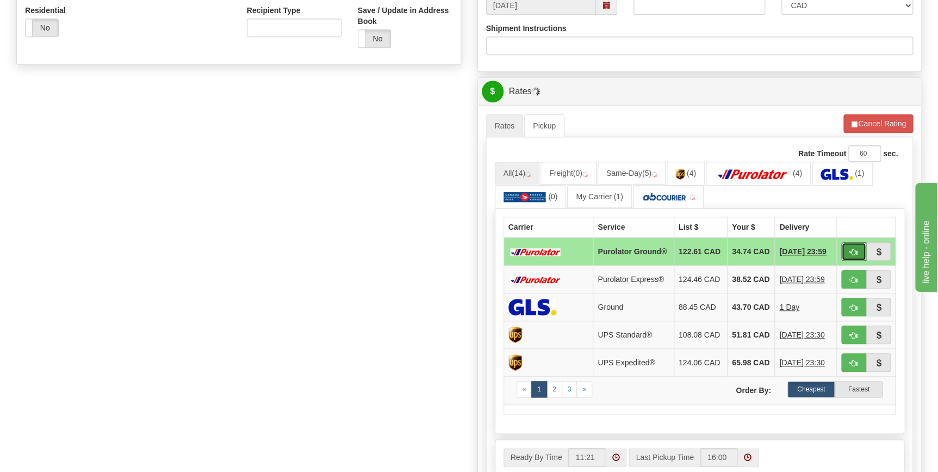
click at [851, 251] on span "button" at bounding box center [854, 252] width 8 height 7
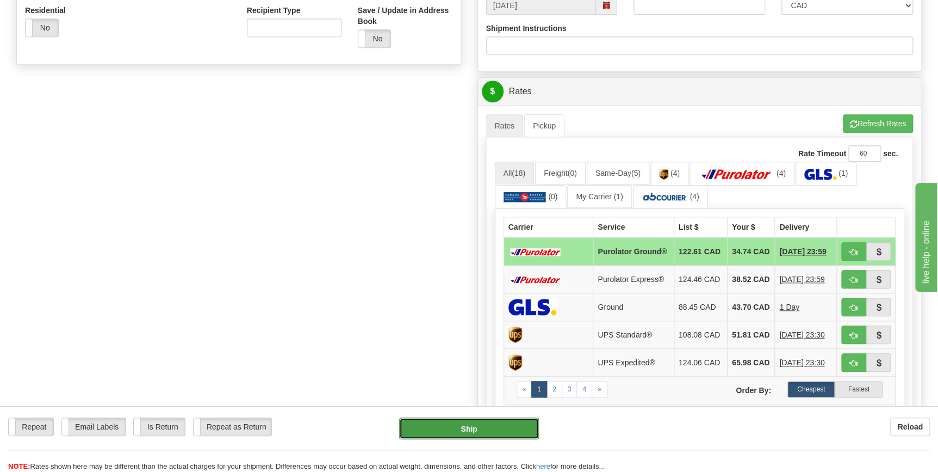
click at [484, 430] on button "Ship" at bounding box center [469, 428] width 140 height 22
type input "260"
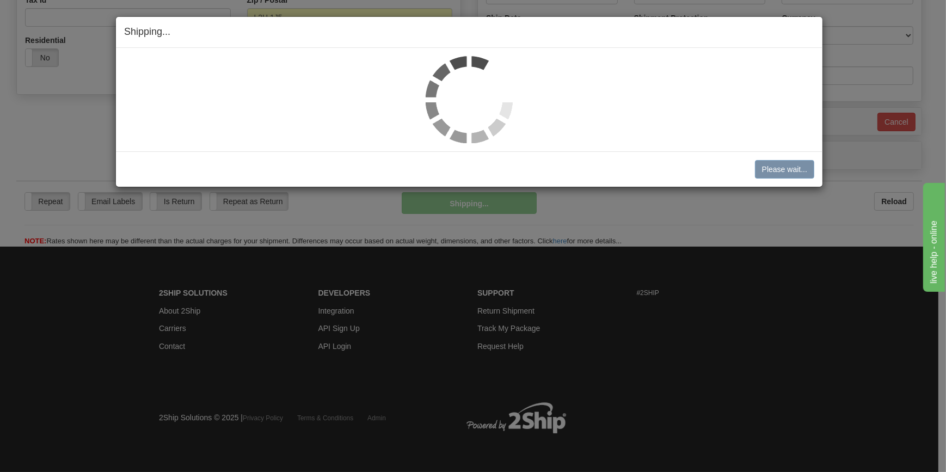
scroll to position [365, 0]
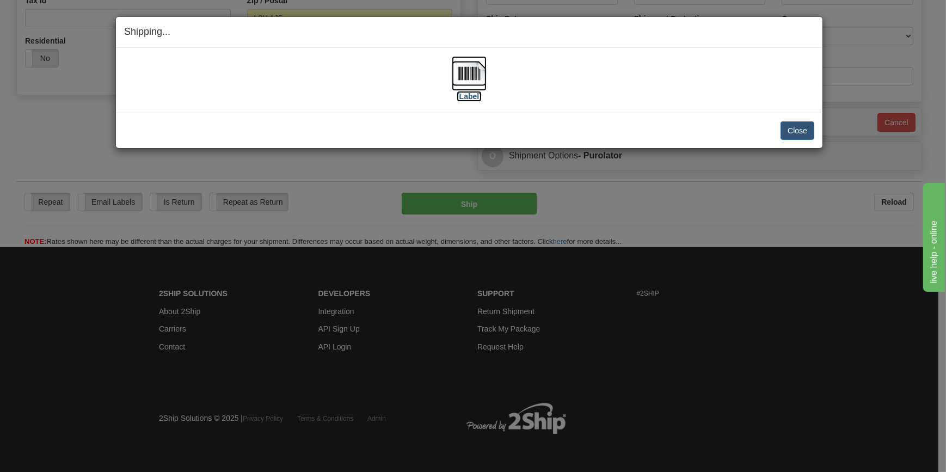
click at [466, 70] on img at bounding box center [469, 73] width 35 height 35
